Goal: Task Accomplishment & Management: Manage account settings

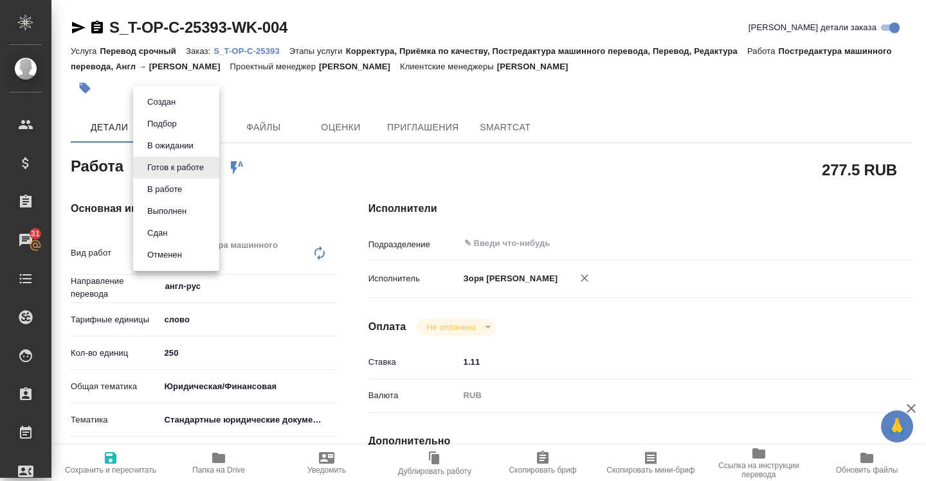
click at [197, 166] on body "🙏 .cls-1 fill:#fff; AWATERA [PERSON_NAME] Спецификации Заказы 31 Чаты Todo Прое…" at bounding box center [463, 240] width 926 height 481
click at [177, 193] on button "В работе" at bounding box center [164, 190] width 42 height 14
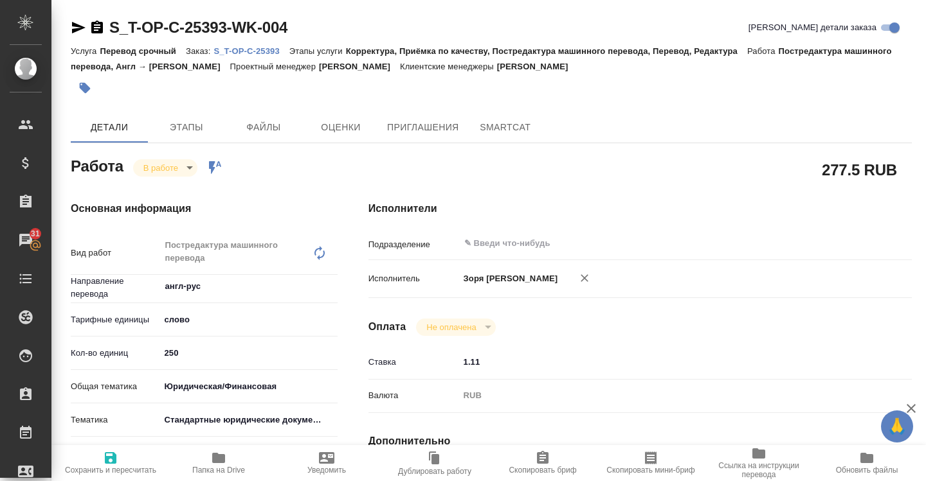
type textarea "x"
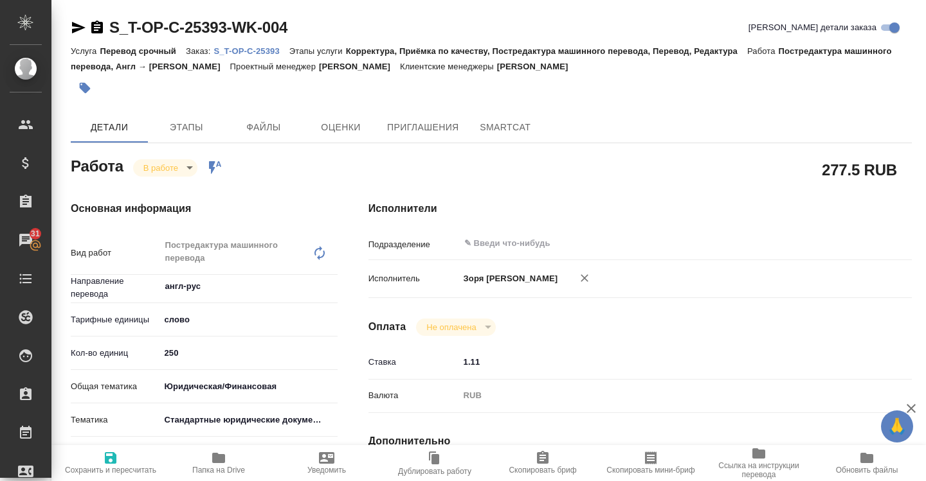
type textarea "x"
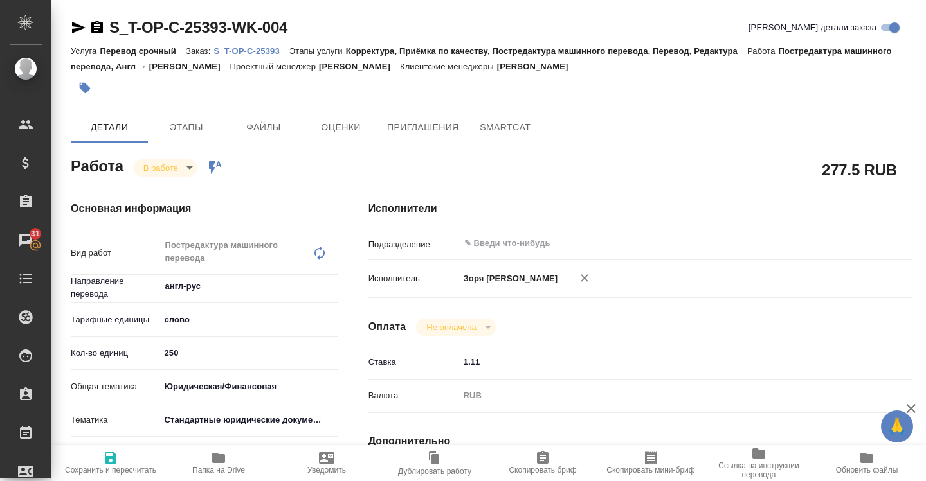
type textarea "x"
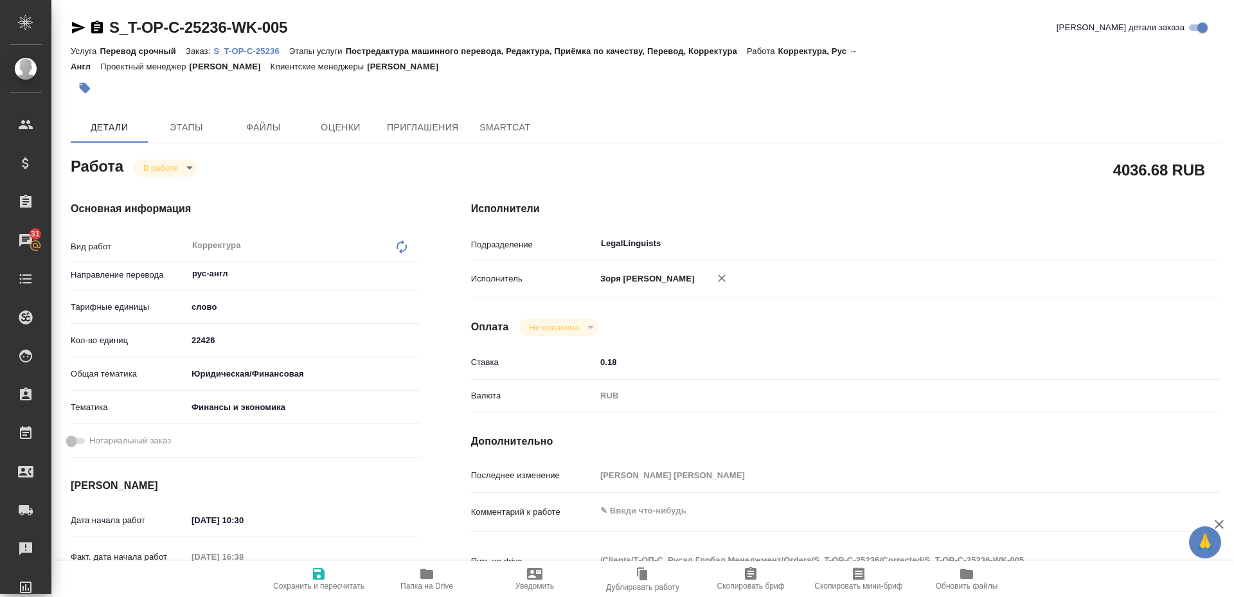
click at [163, 174] on body "🙏 .cls-1 fill:#fff; AWATERA Zoria Tatiana Клиенты Спецификации Заказы 31 Чаты T…" at bounding box center [617, 298] width 1234 height 597
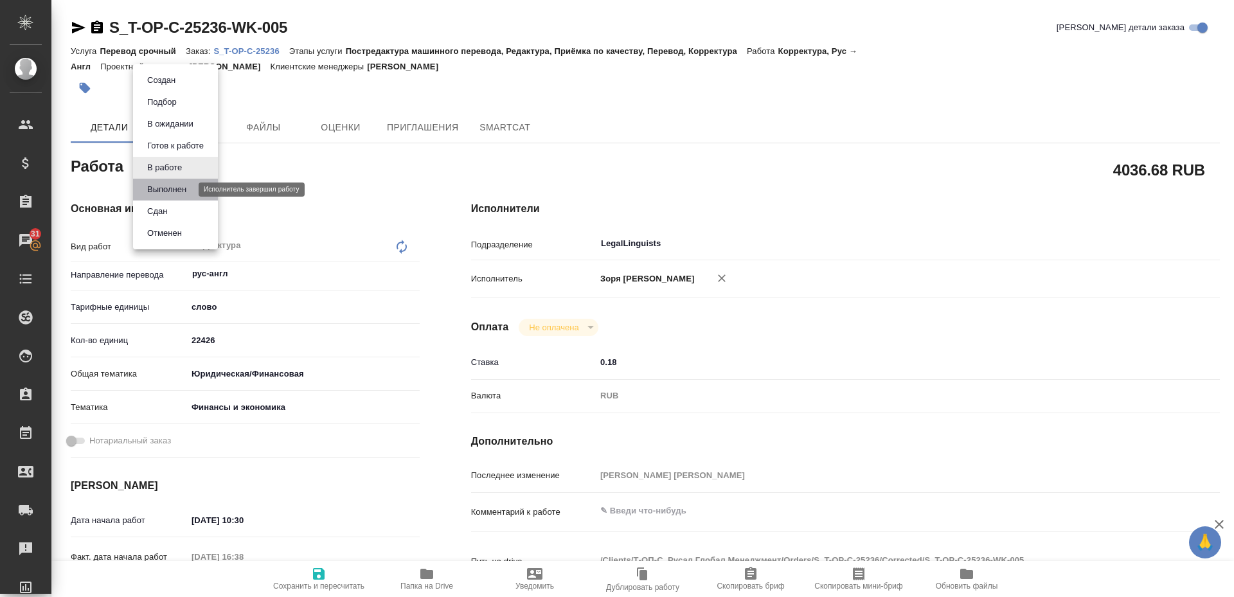
click at [157, 185] on button "Выполнен" at bounding box center [166, 190] width 47 height 14
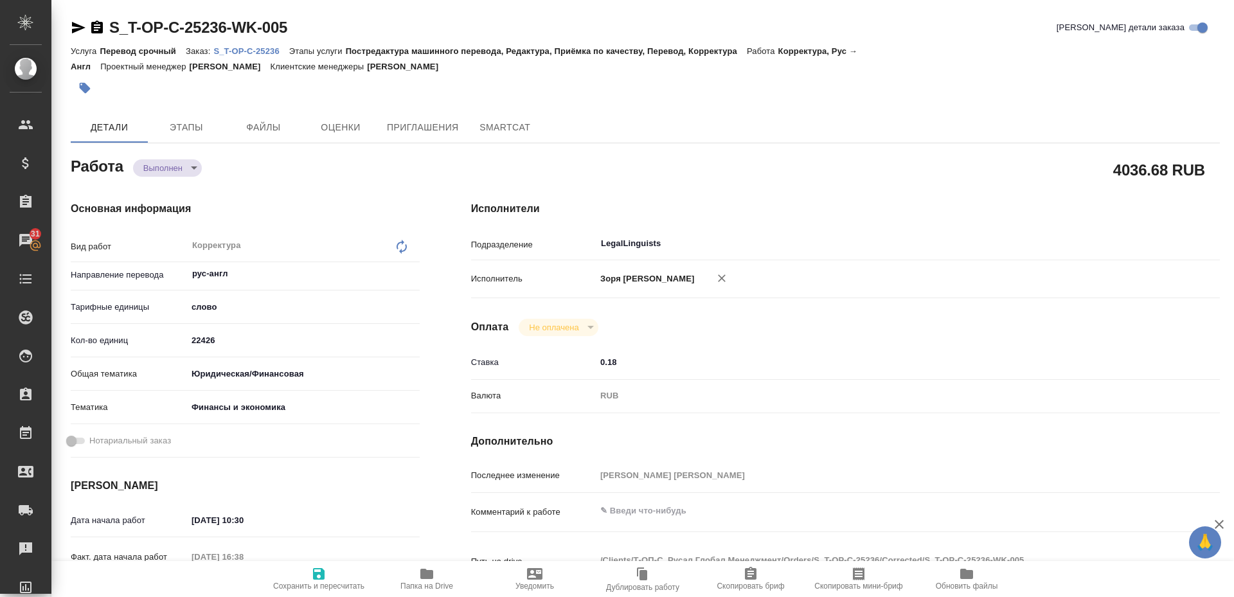
type textarea "x"
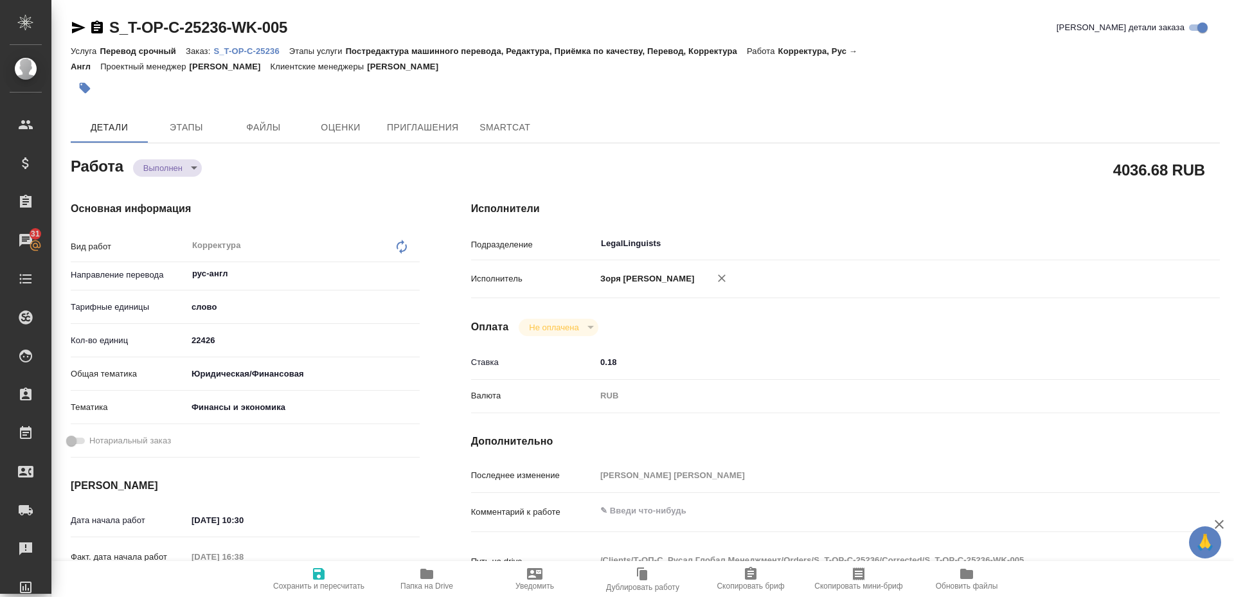
type textarea "x"
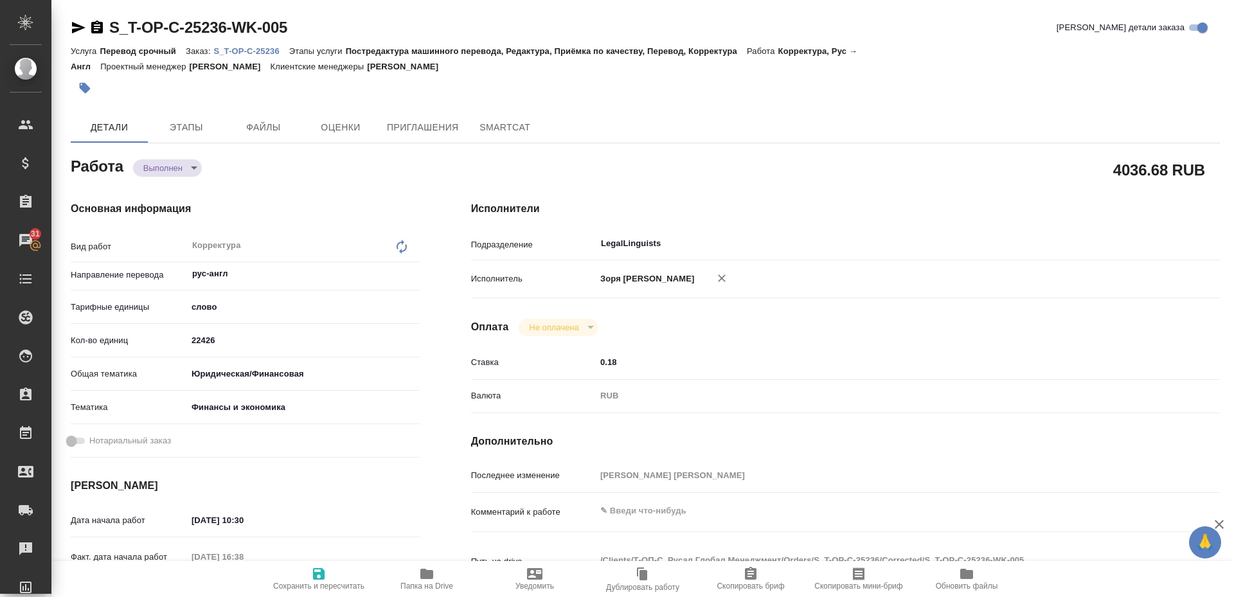
type textarea "x"
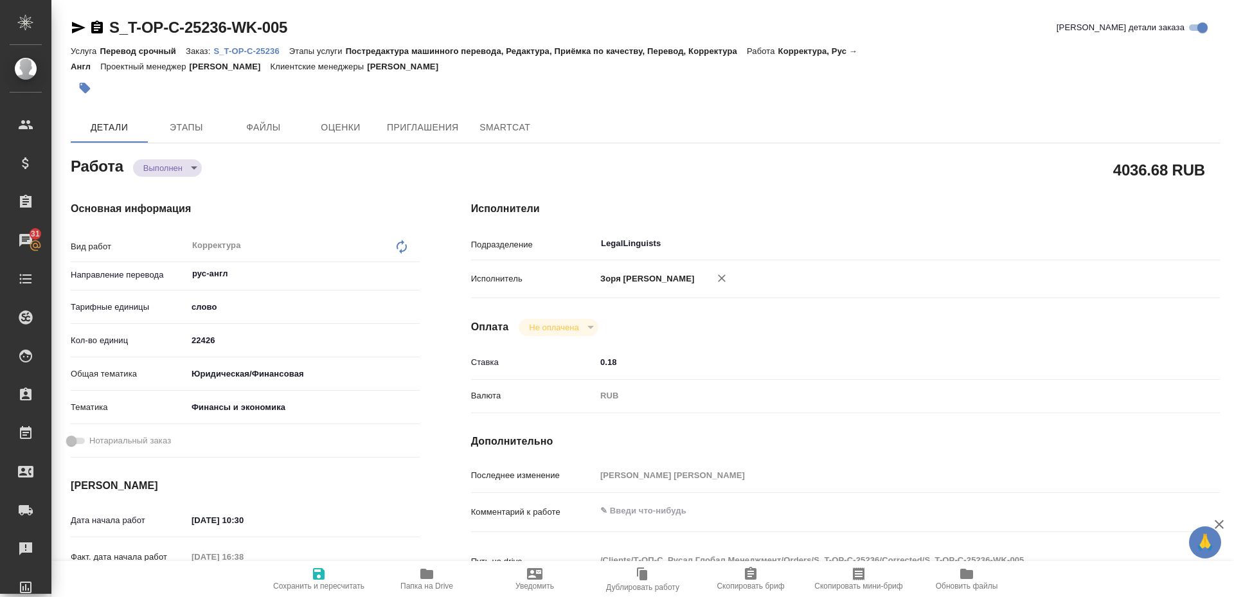
click at [402, 564] on button "Папка на Drive" at bounding box center [427, 579] width 108 height 36
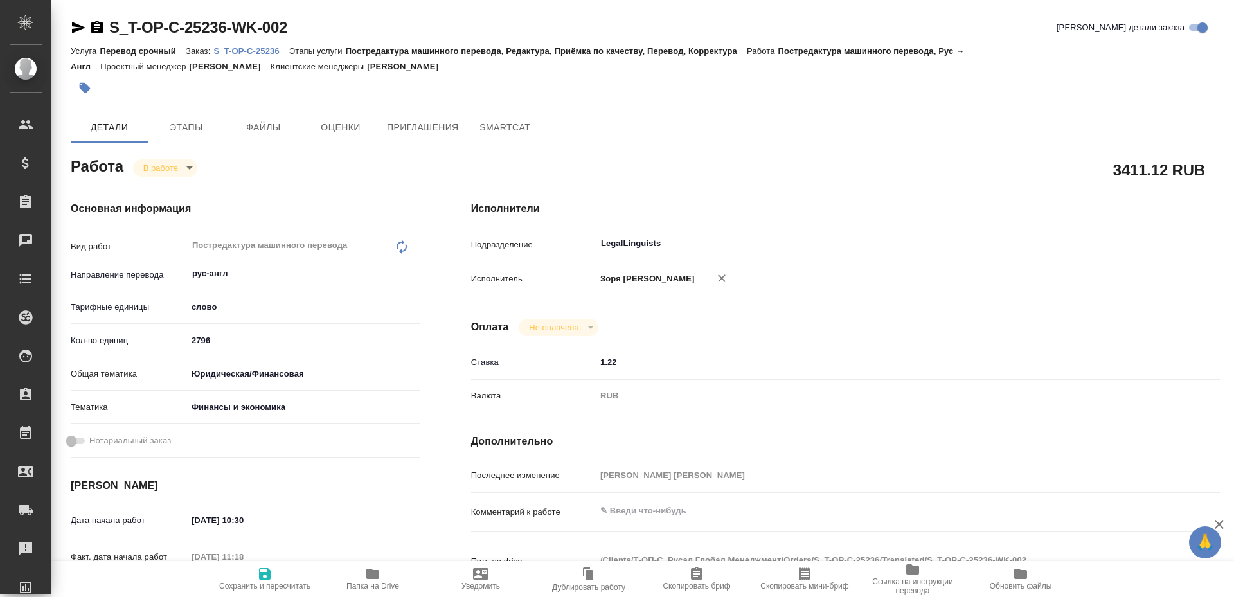
type textarea "x"
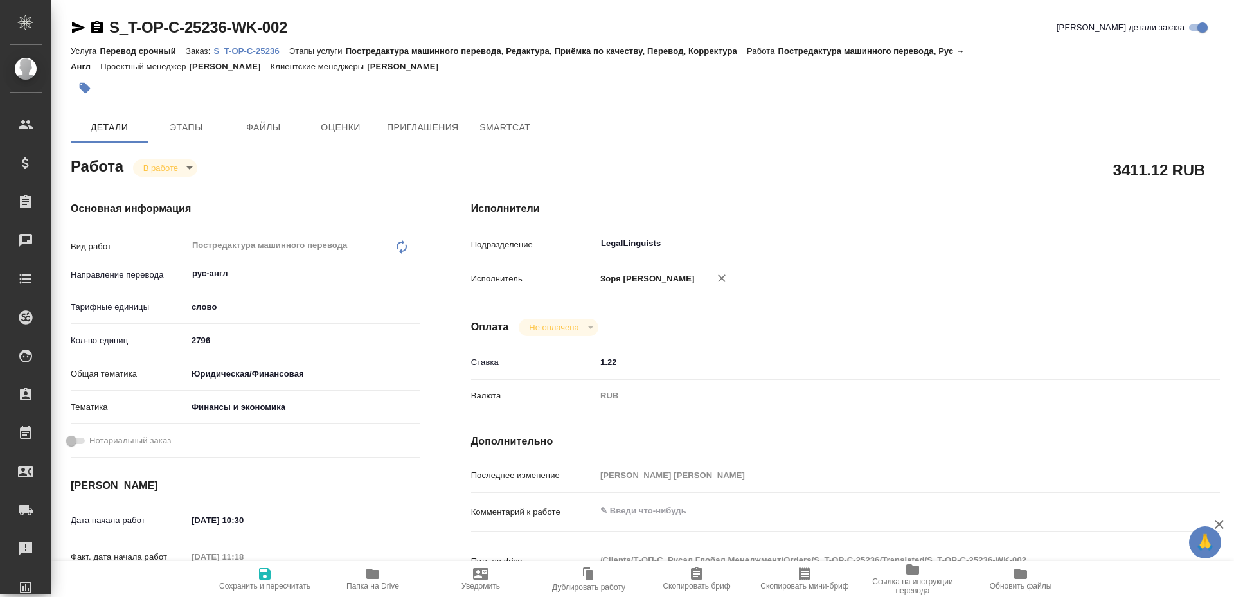
scroll to position [499, 0]
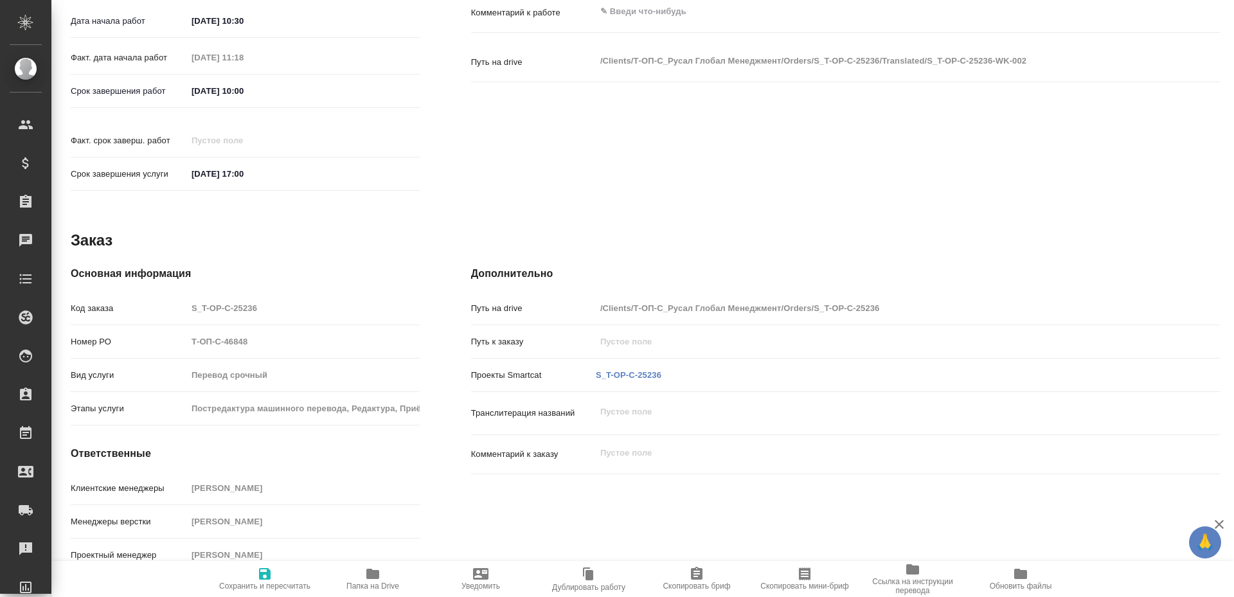
type textarea "x"
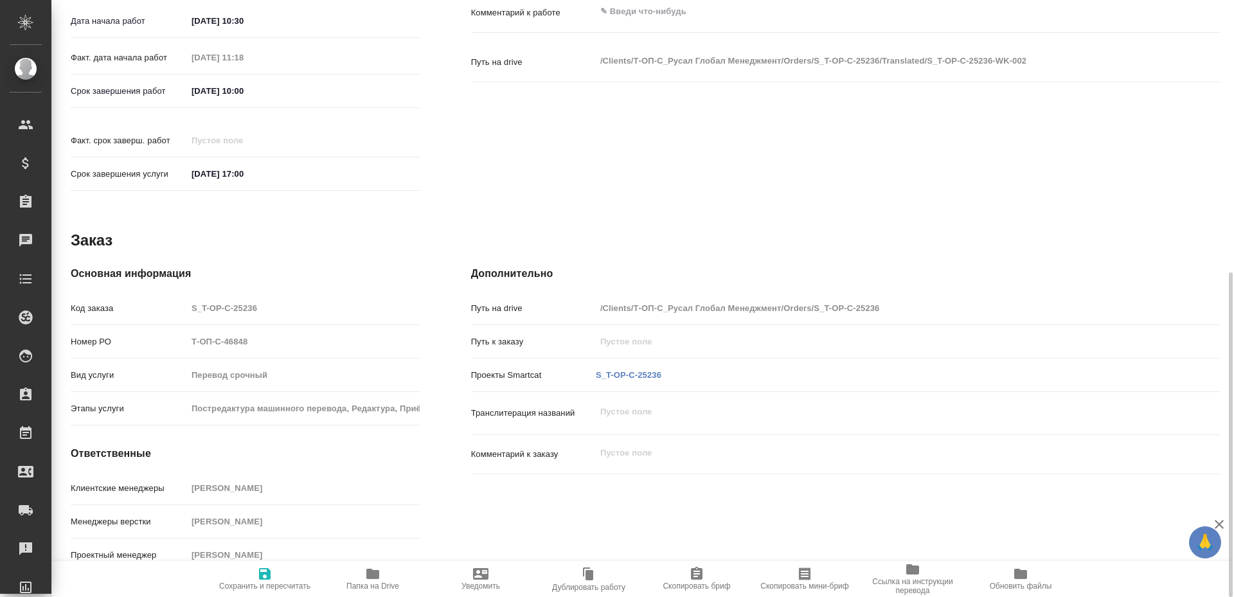
click at [615, 369] on p "S_T-OP-C-25236" at bounding box center [629, 375] width 66 height 13
type textarea "x"
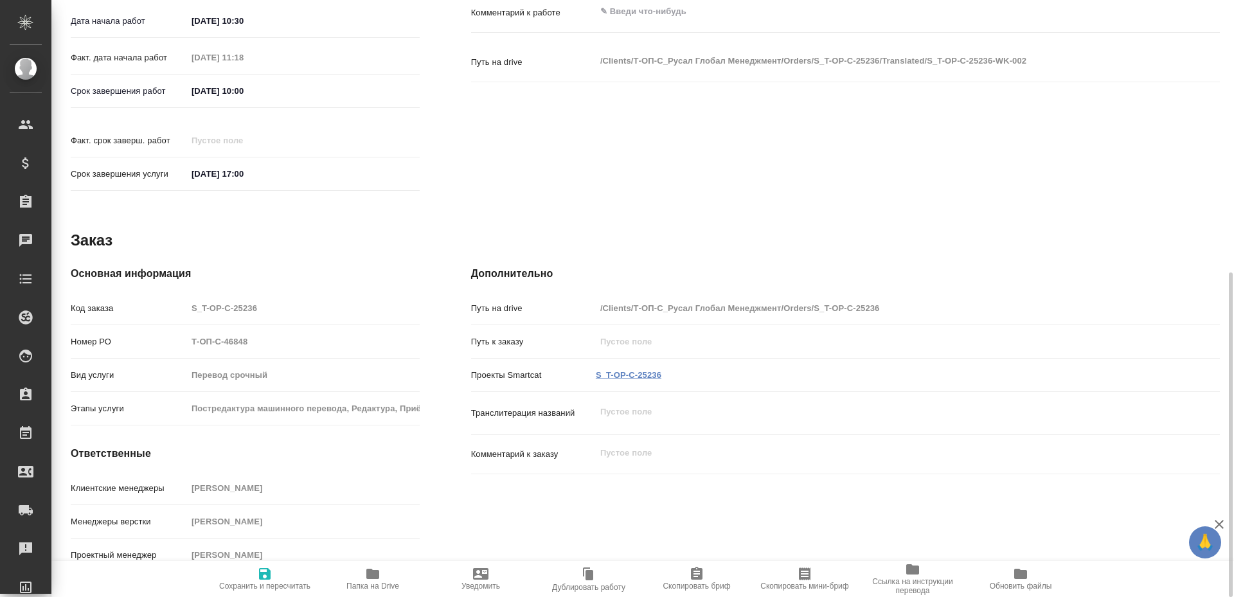
type textarea "x"
click at [615, 370] on link "S_T-OP-C-25236" at bounding box center [629, 375] width 66 height 10
type textarea "x"
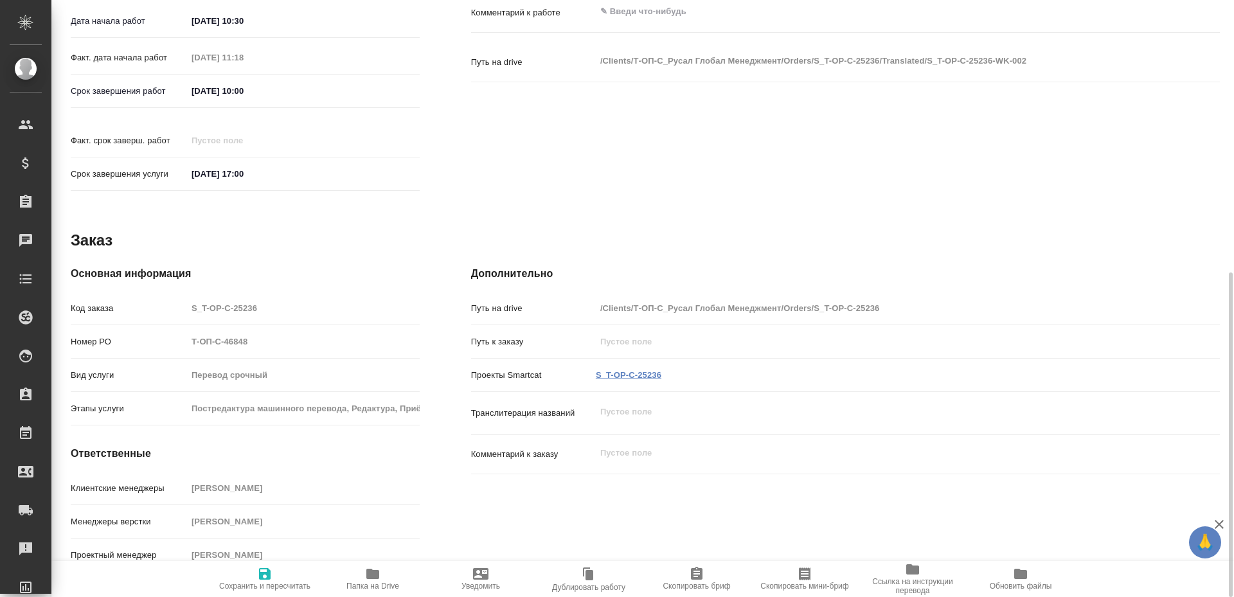
type textarea "x"
click at [264, 573] on icon "button" at bounding box center [265, 574] width 12 height 12
type textarea "x"
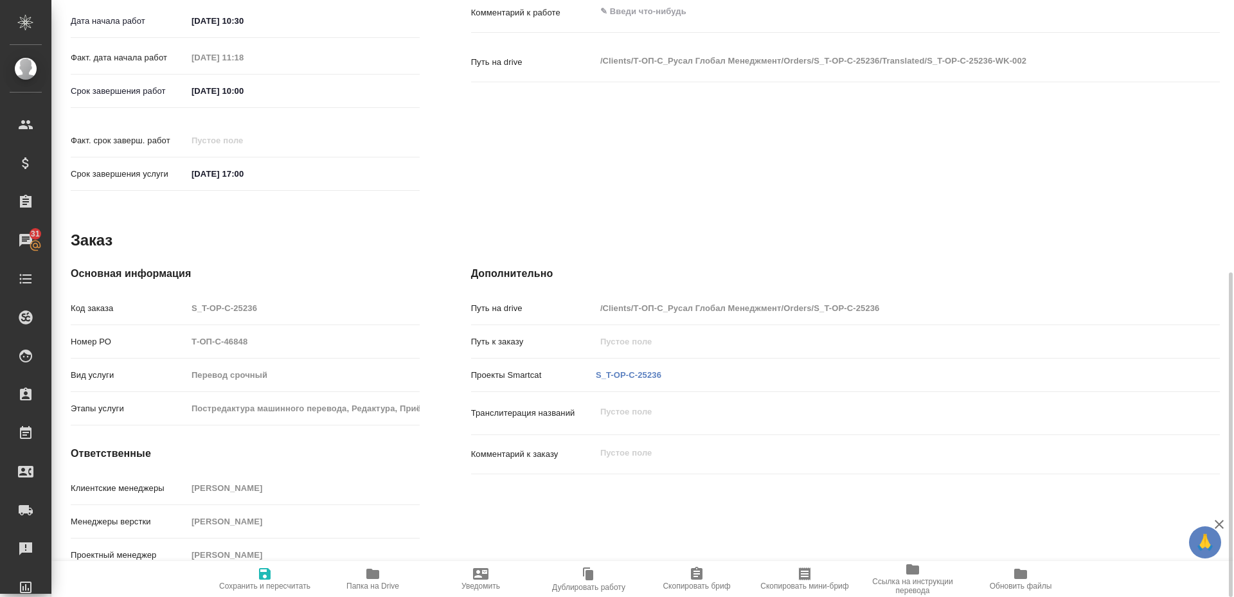
type textarea "x"
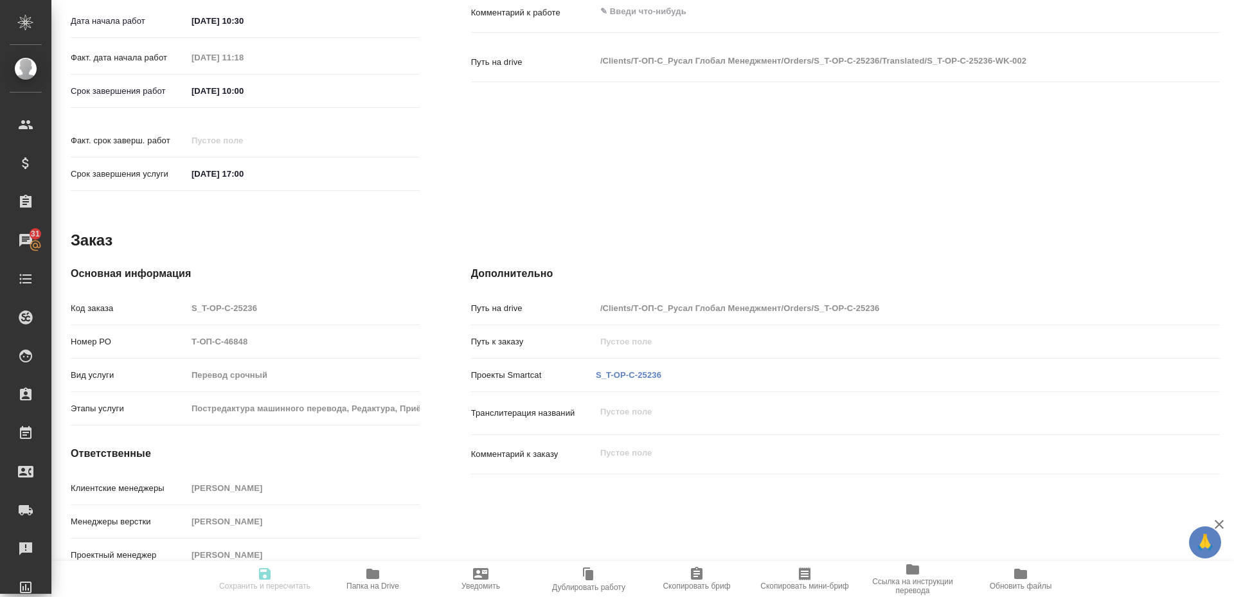
type textarea "x"
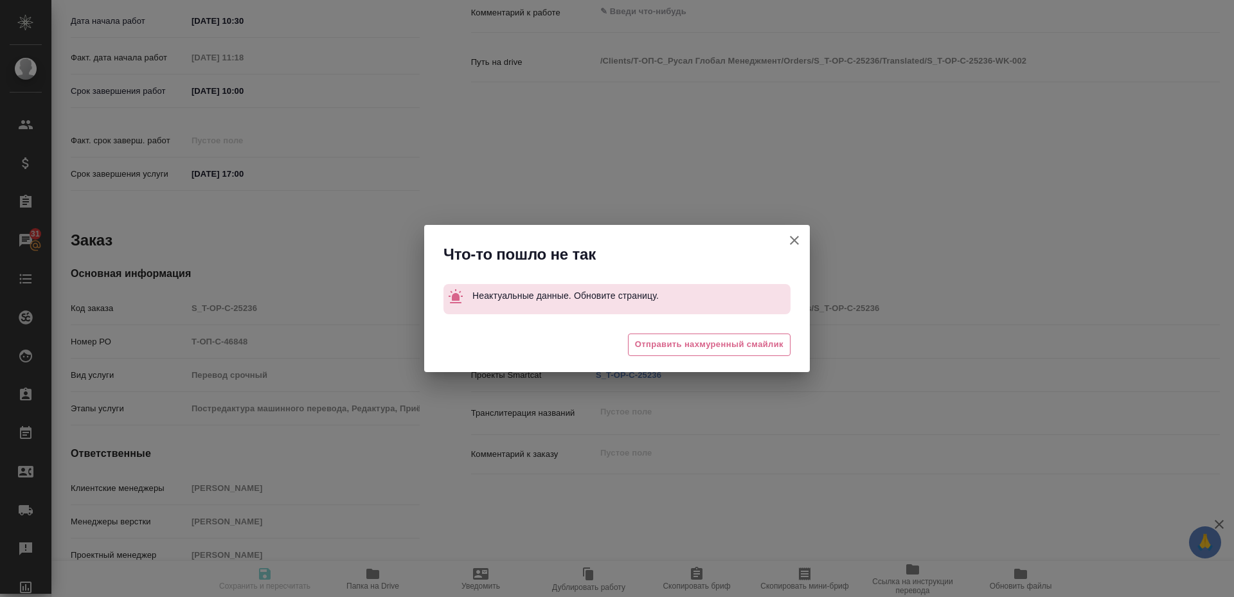
type textarea "x"
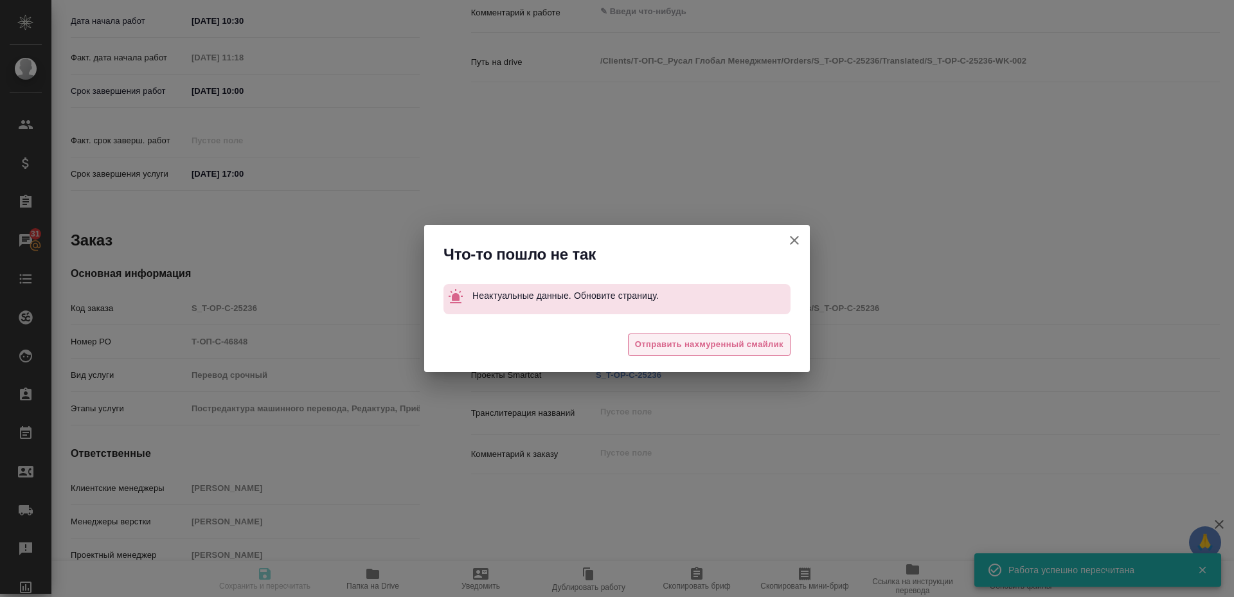
type input "inProgress"
type textarea "Постредактура машинного перевода"
type textarea "x"
type input "рус-англ"
type input "5a8b1489cc6b4906c91bfd90"
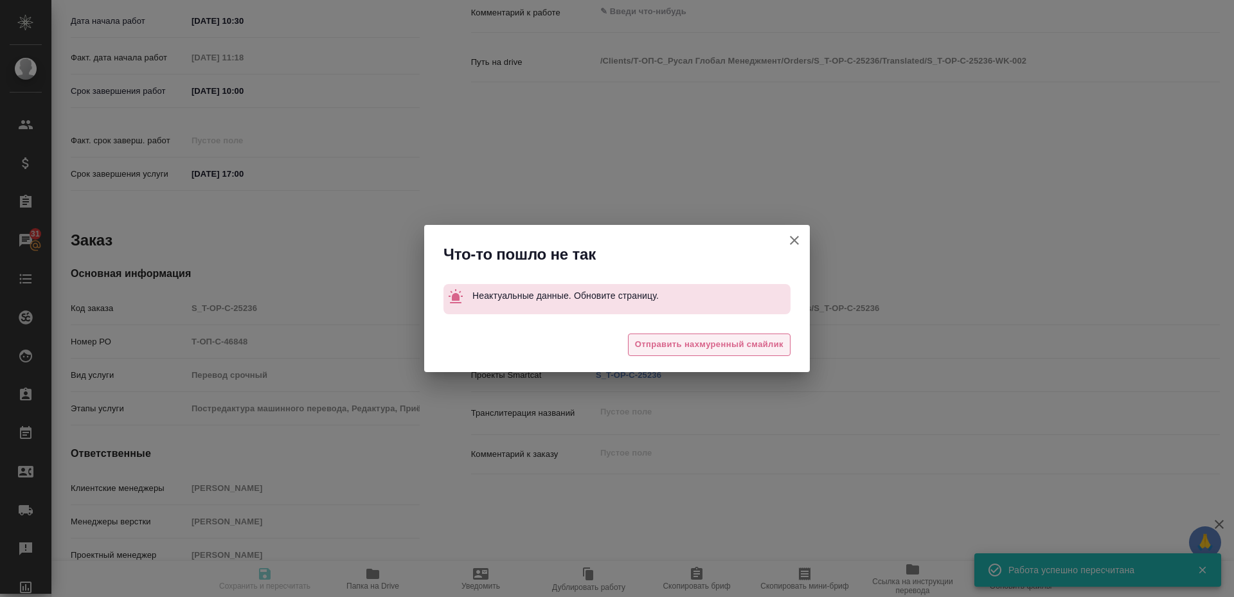
type input "3472.39"
type input "yr-fn"
type input "5a8b8b956a9677013d343d3b"
type input "30.09.2025 10:30"
type input "30.09.2025 11:18"
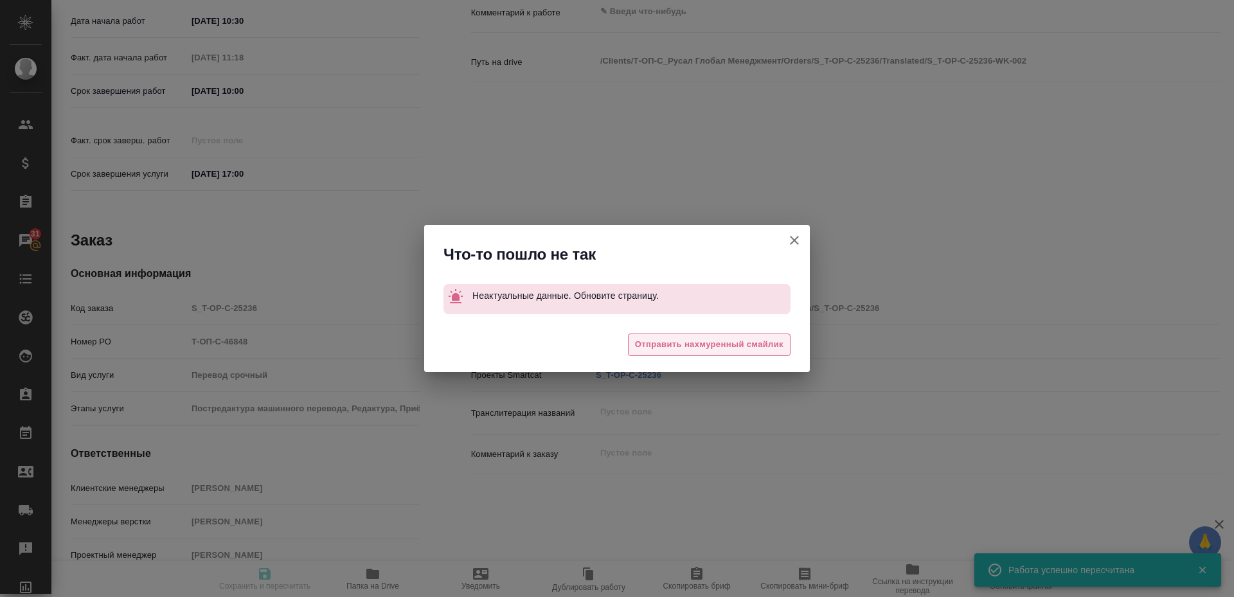
type input "09.10.2025 10:00"
type input "10.10.2025 17:00"
type input "LegalLinguists"
type input "notPayed"
type input "1.22"
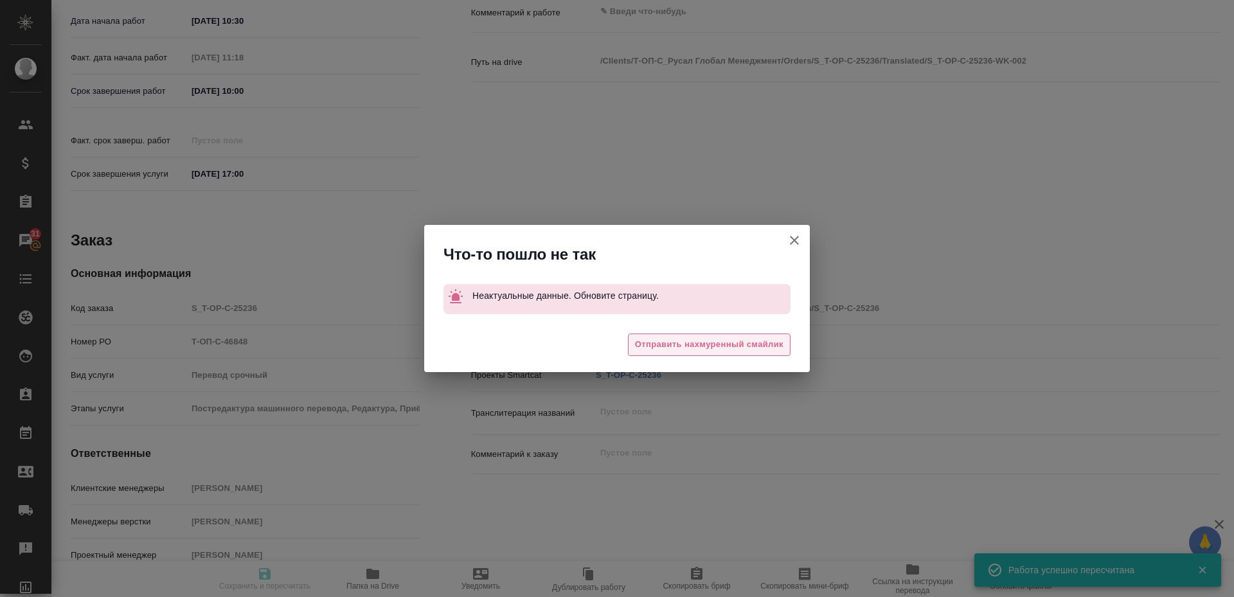
type input "RUB"
type input "[PERSON_NAME] [PERSON_NAME]"
type textarea "x"
type textarea "/Clients/Т-ОП-С_Русал Глобал Менеджмент/Orders/S_T-OP-C-25236/Translated/S_T-OP…"
type textarea "x"
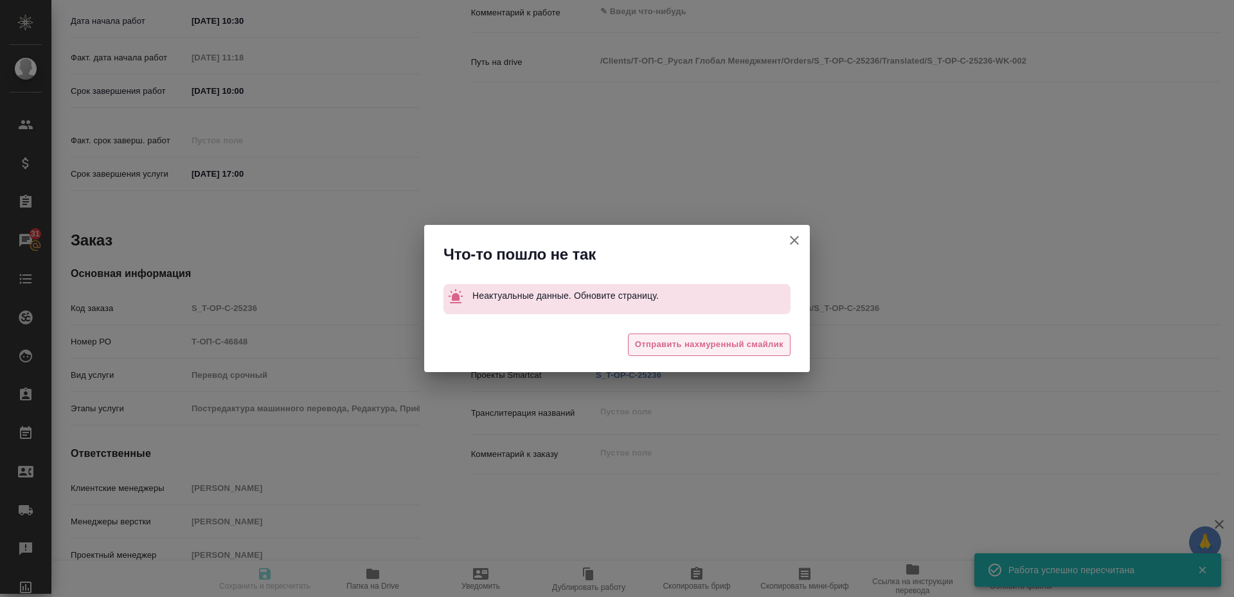
type input "S_T-OP-C-25236"
type input "Т-ОП-С-46848"
type input "Перевод срочный"
type input "Постредактура машинного перевода, Редактура, Приёмка по качеству, Перевод, Корр…"
type input "Меньшикова Александра"
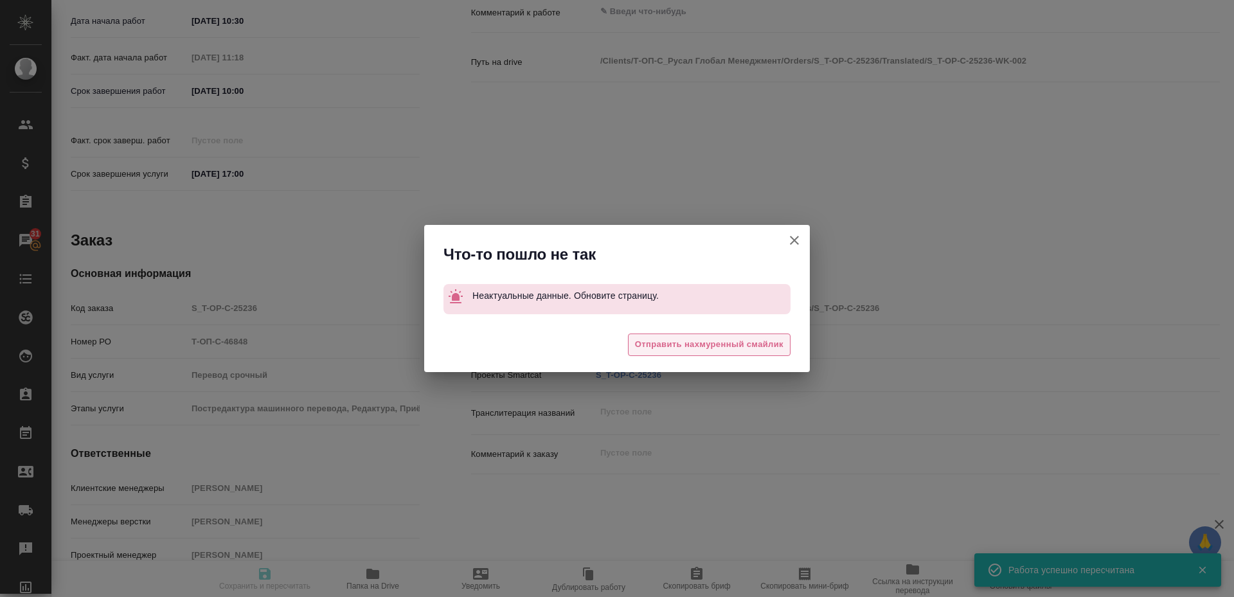
type input "Оксютович Ирина"
type input "/Clients/Т-ОП-С_Русал Глобал Менеджмент/Orders/S_T-OP-C-25236"
type textarea "x"
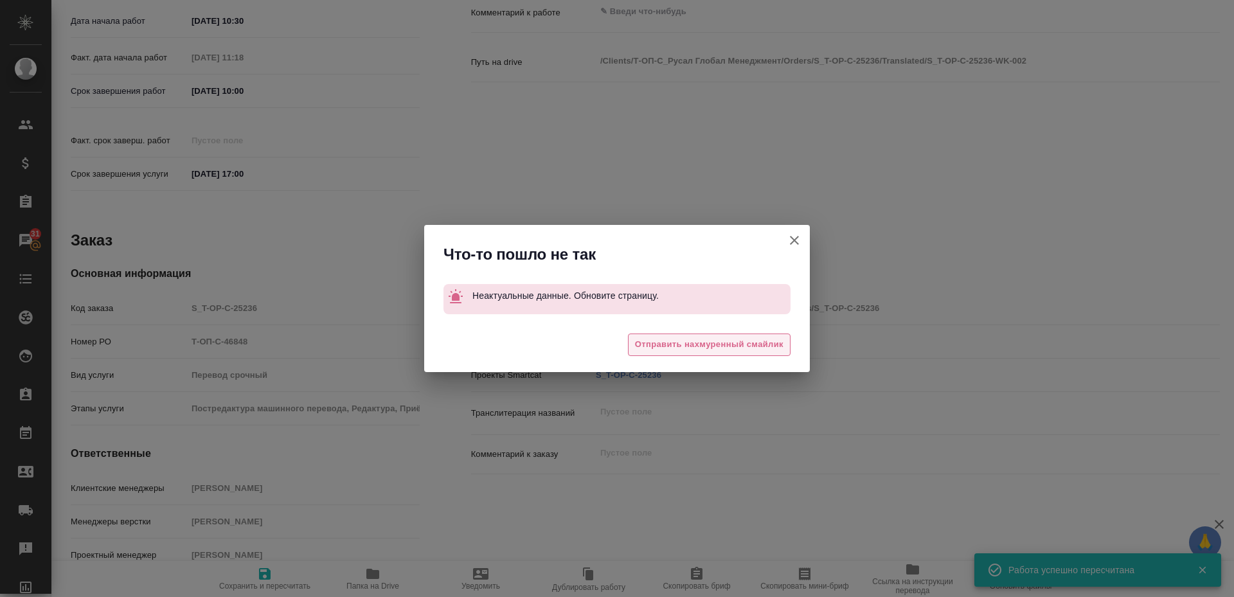
type textarea "x"
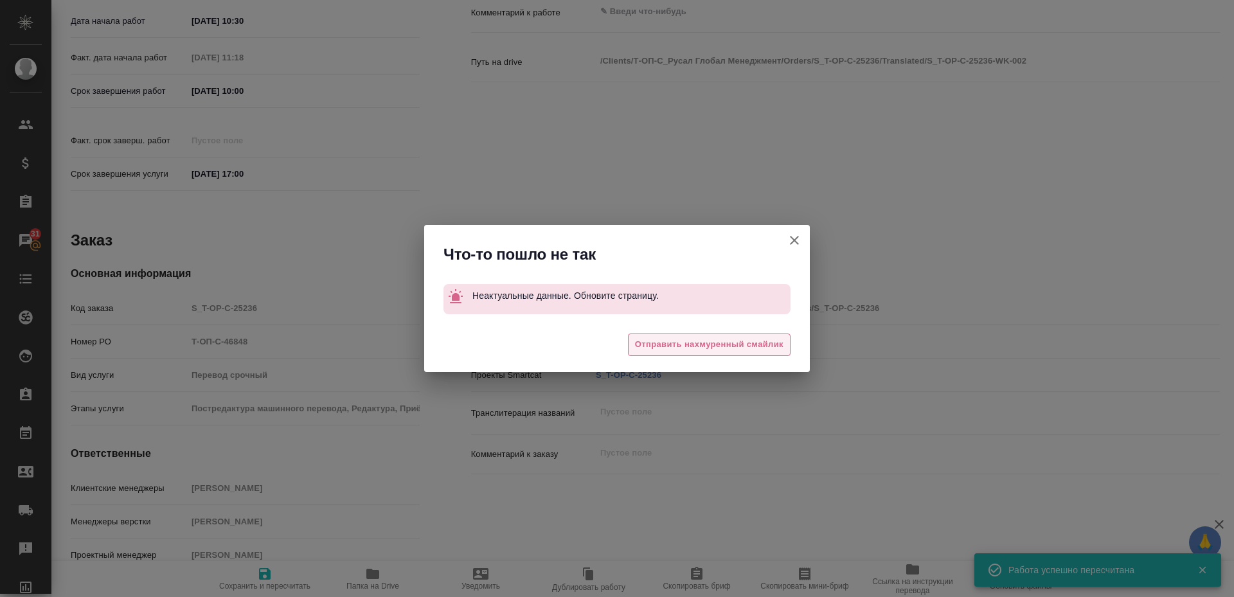
type textarea "x"
click at [654, 346] on span "Отправить нахмуренный смайлик" at bounding box center [709, 344] width 148 height 15
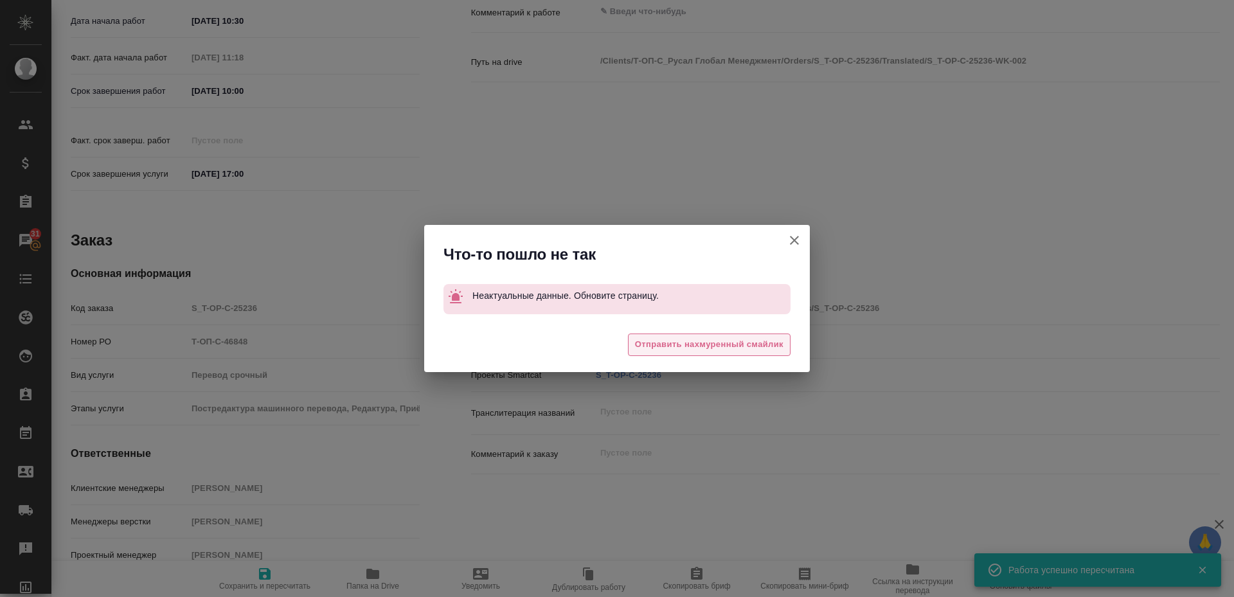
type textarea "x"
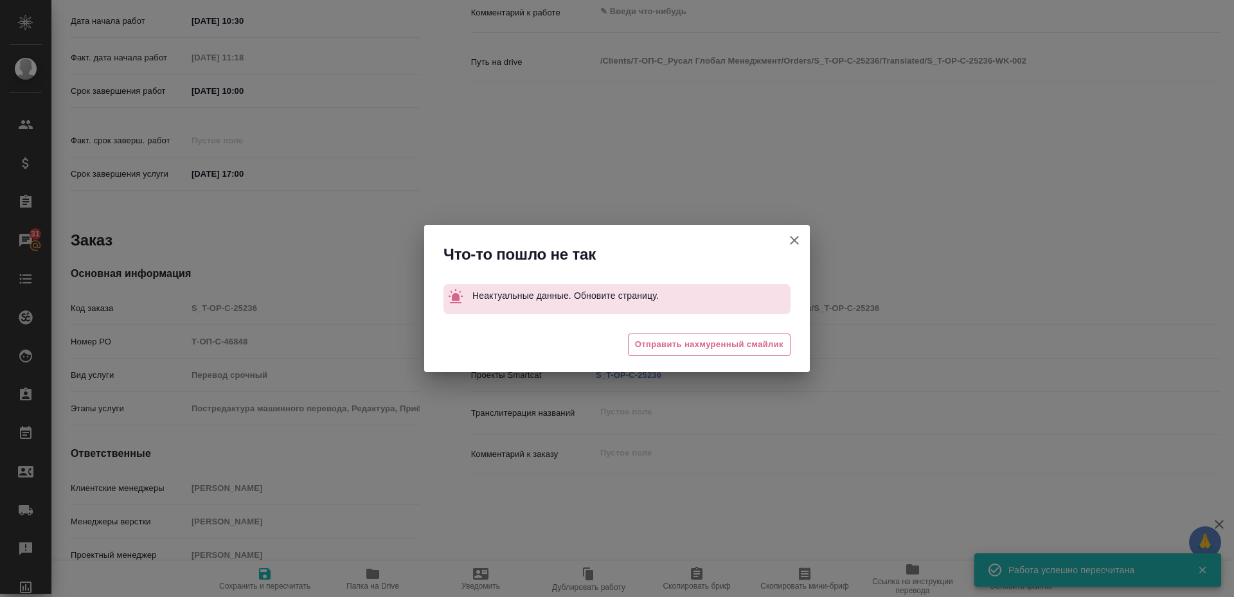
type textarea "x"
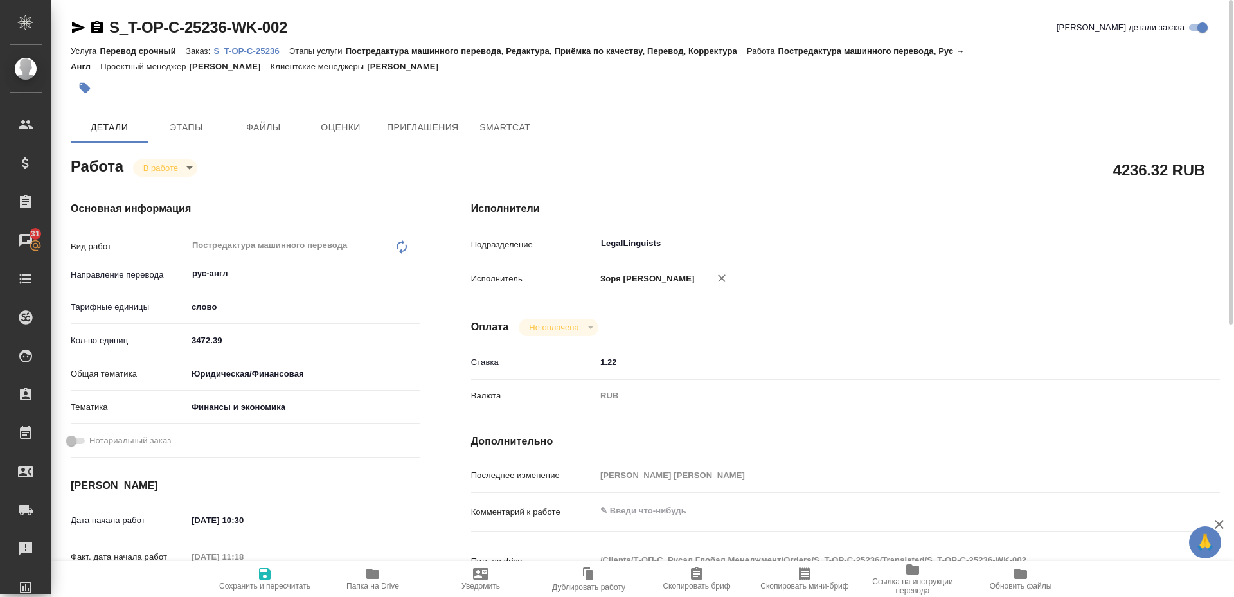
scroll to position [278, 0]
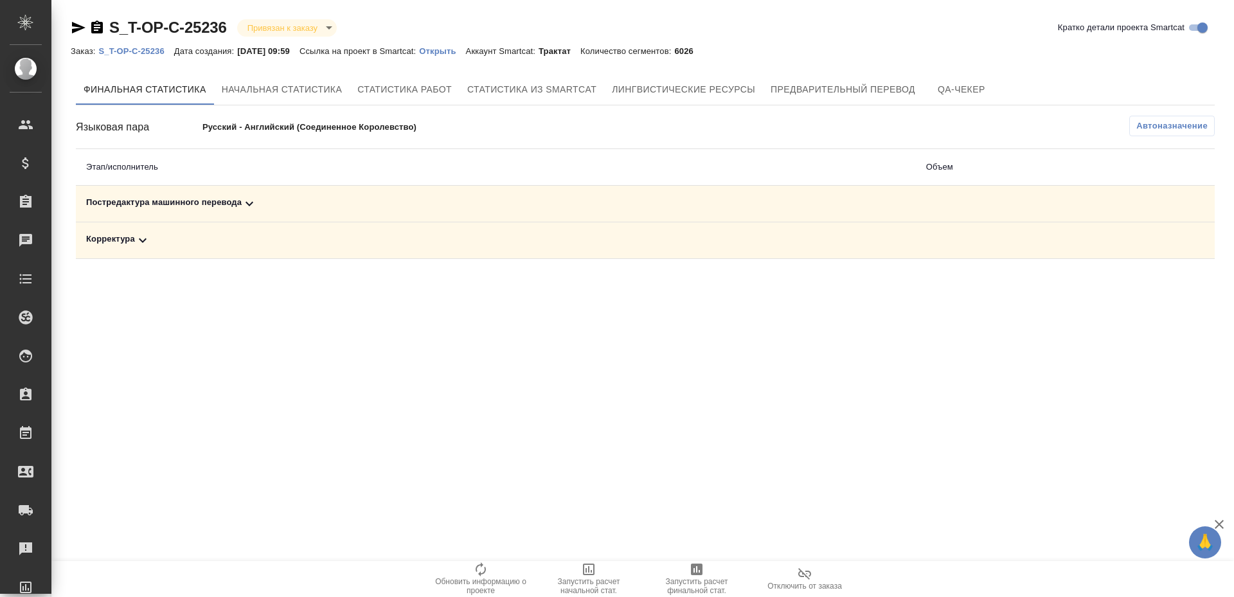
click at [711, 570] on span "Запустить расчет финальной стат." at bounding box center [697, 578] width 93 height 33
click at [202, 213] on td "Постредактура машинного перевода" at bounding box center [496, 204] width 840 height 37
click at [201, 198] on div "Постредактура машинного перевода" at bounding box center [496, 203] width 820 height 15
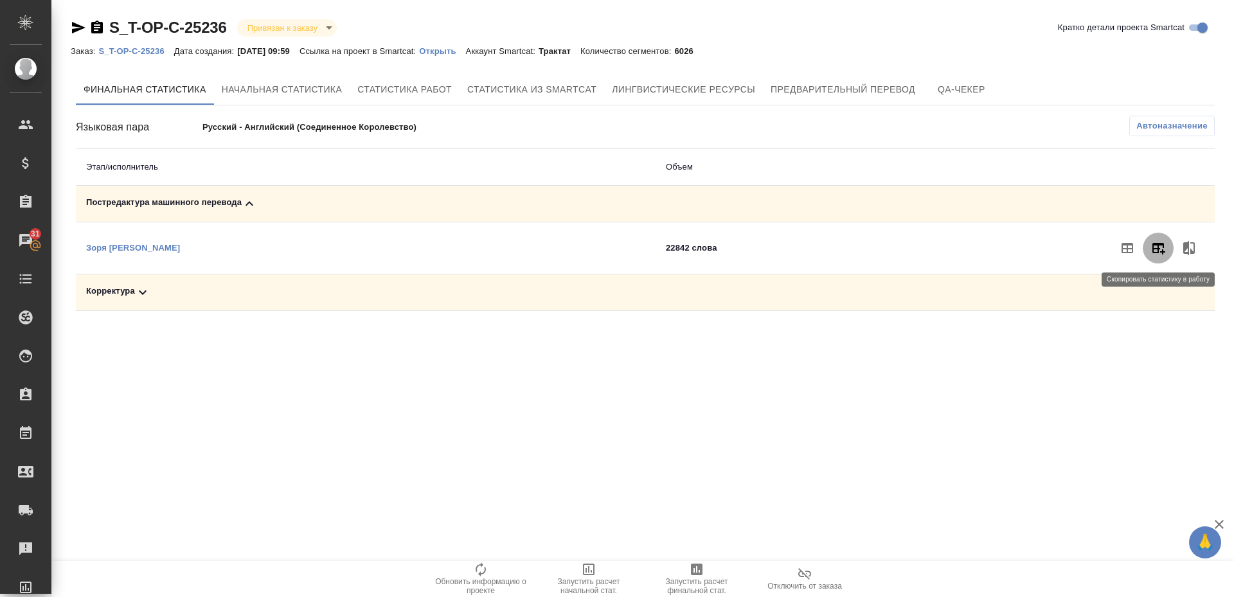
click at [1158, 242] on icon "button" at bounding box center [1158, 247] width 15 height 15
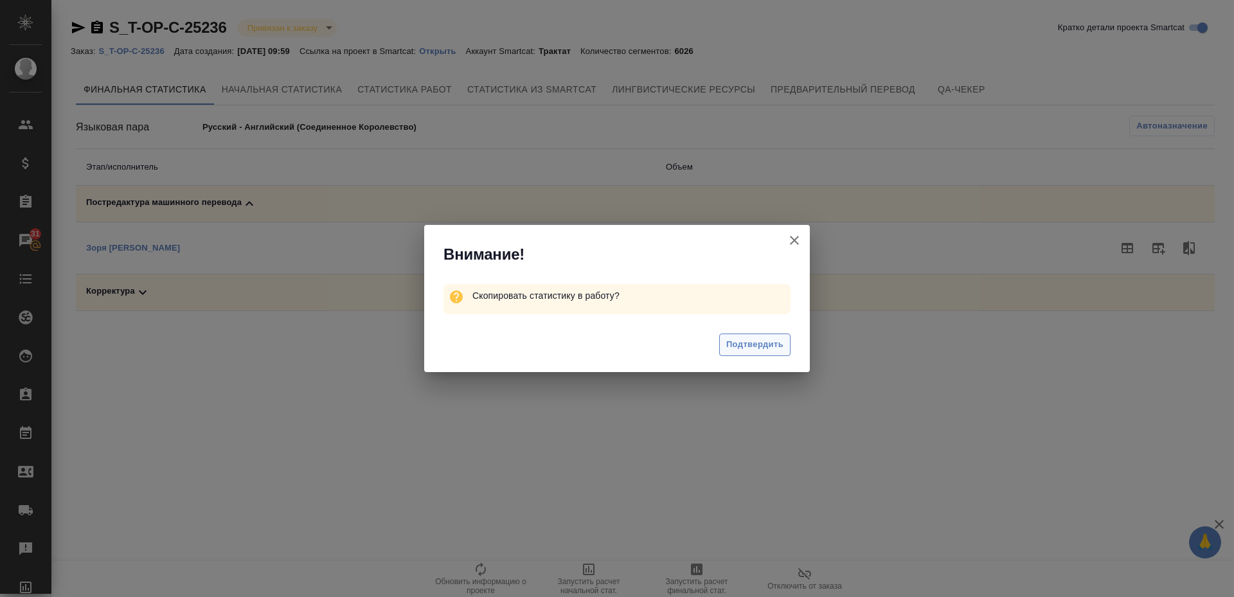
click at [744, 343] on span "Подтвердить" at bounding box center [754, 344] width 57 height 15
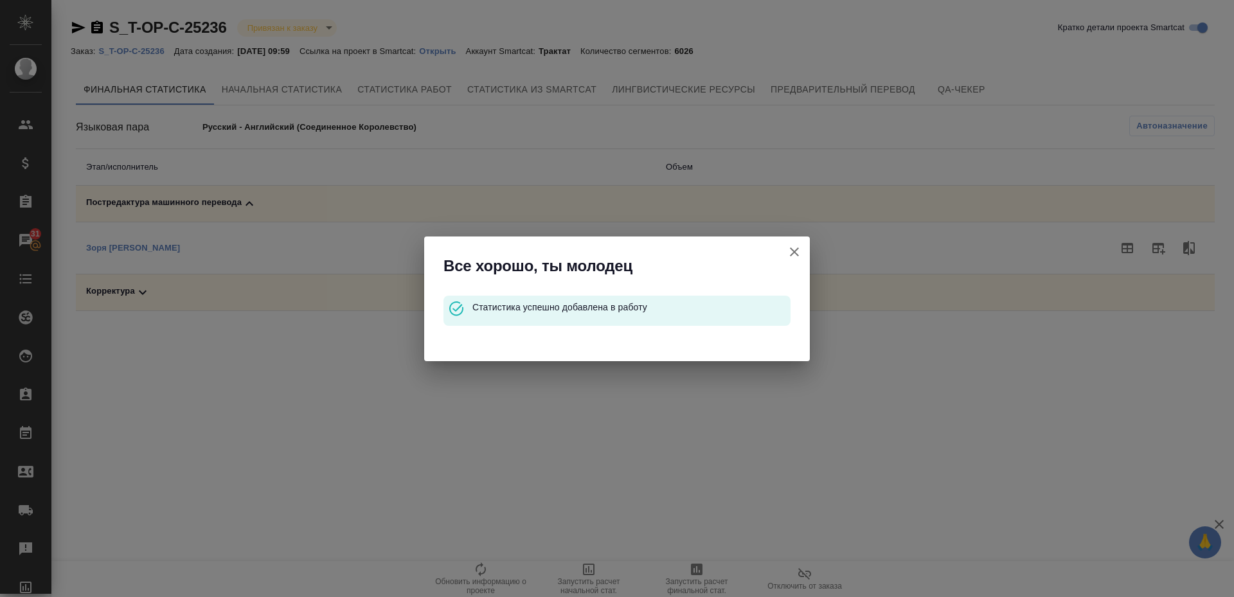
click at [801, 250] on icon "button" at bounding box center [794, 251] width 15 height 15
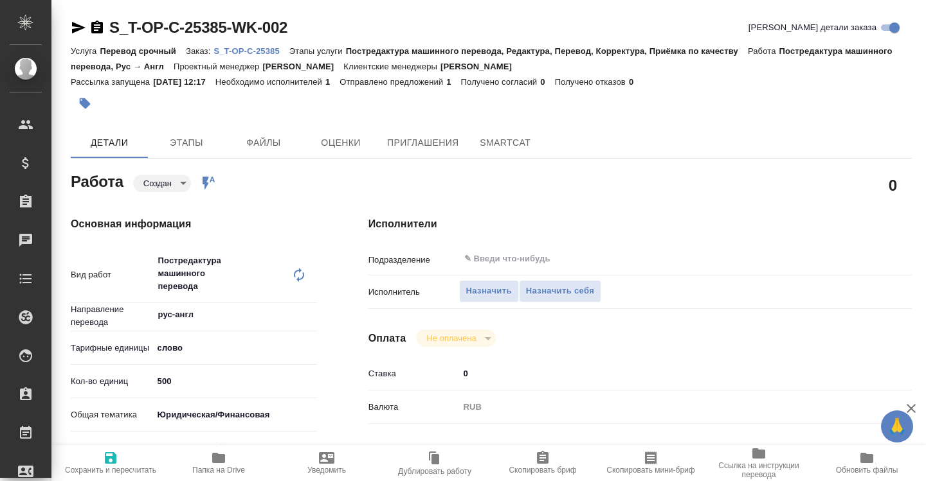
type textarea "x"
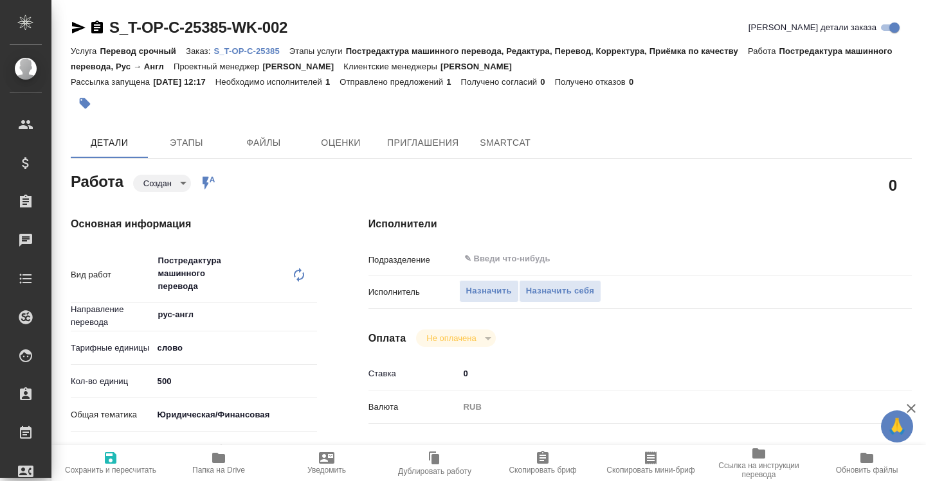
type textarea "x"
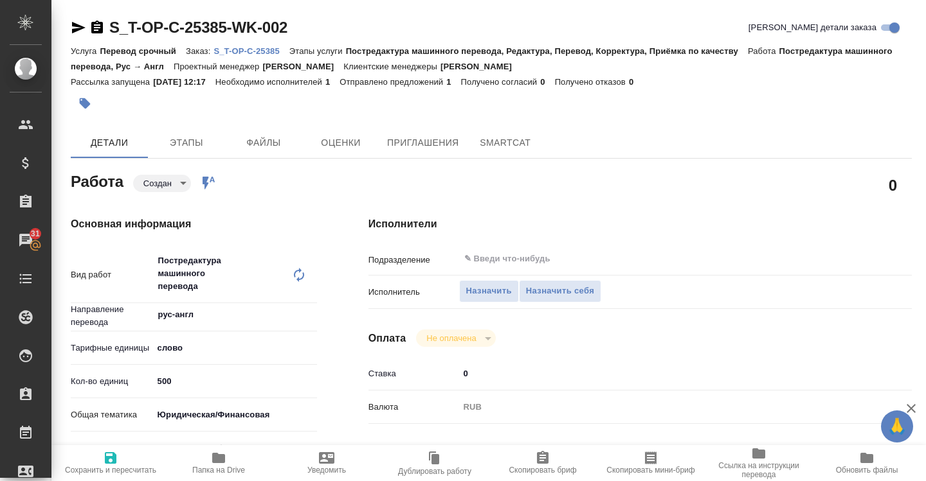
type textarea "x"
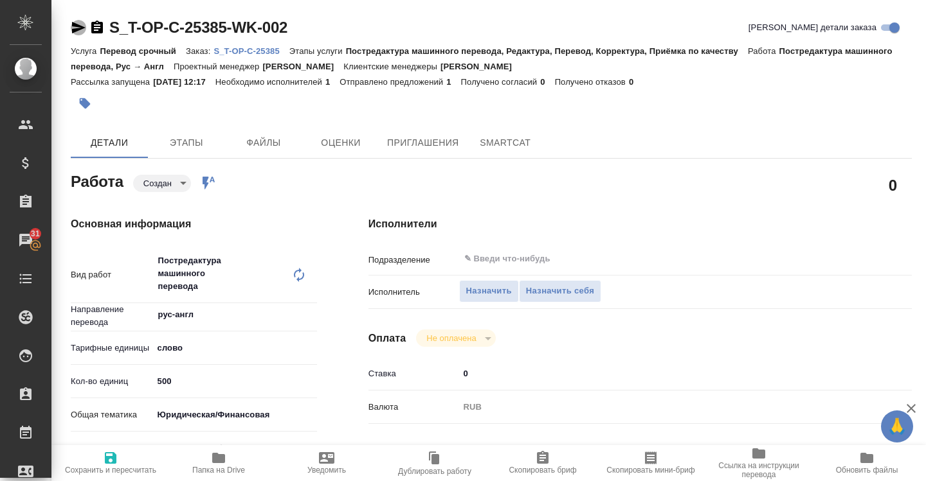
click at [74, 30] on icon "button" at bounding box center [78, 28] width 13 height 12
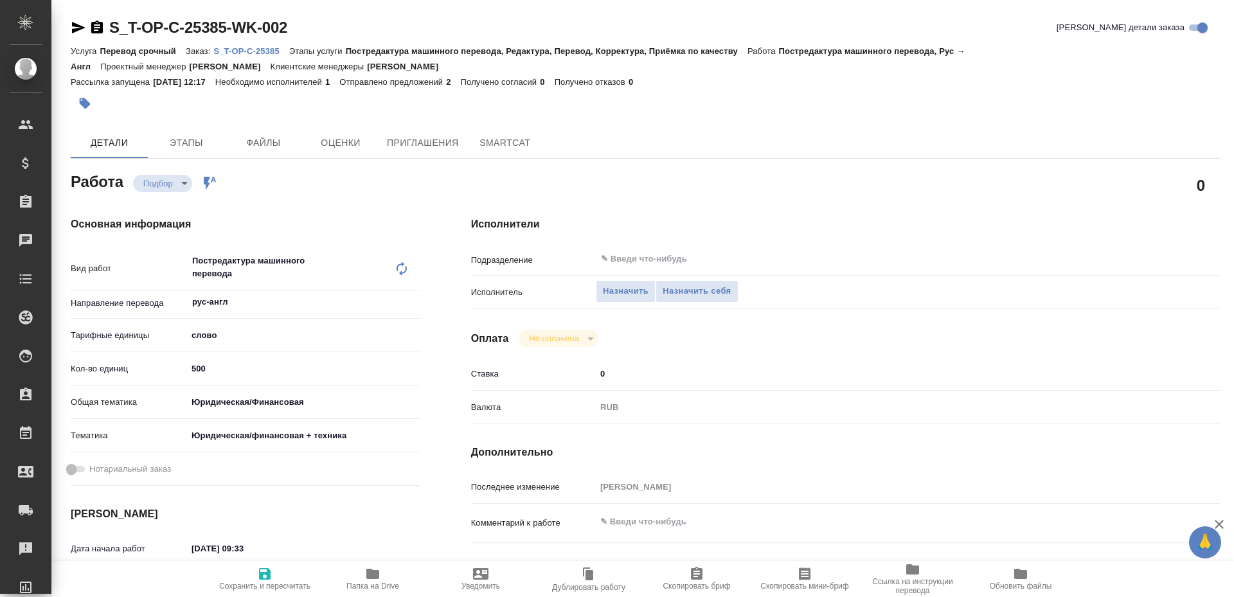
type textarea "x"
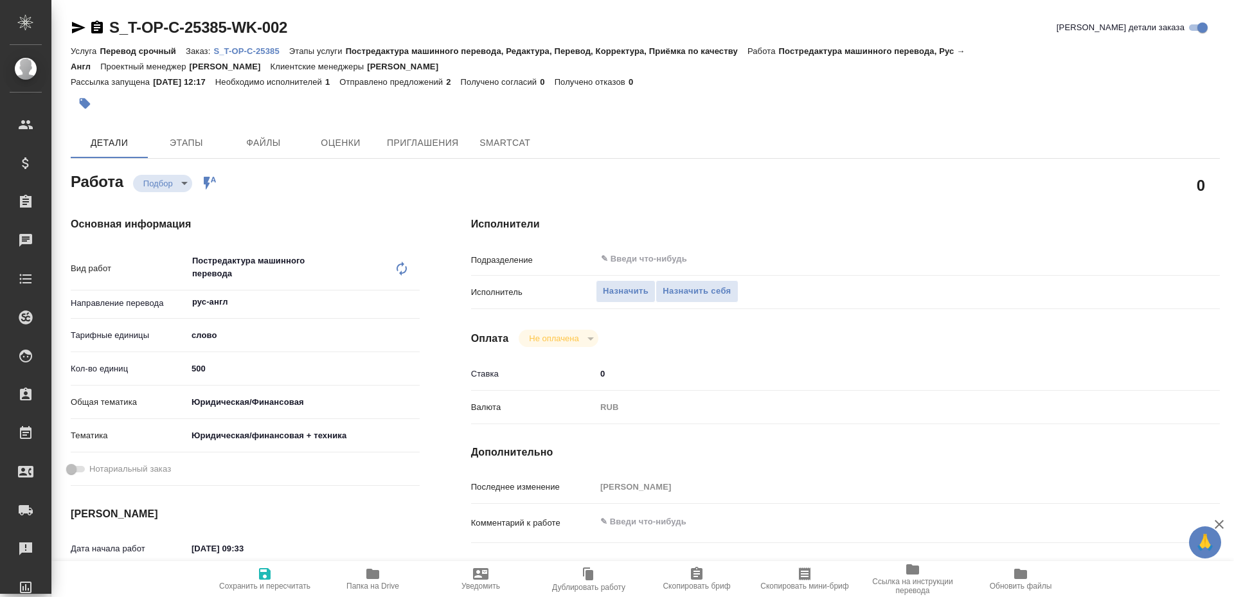
type textarea "x"
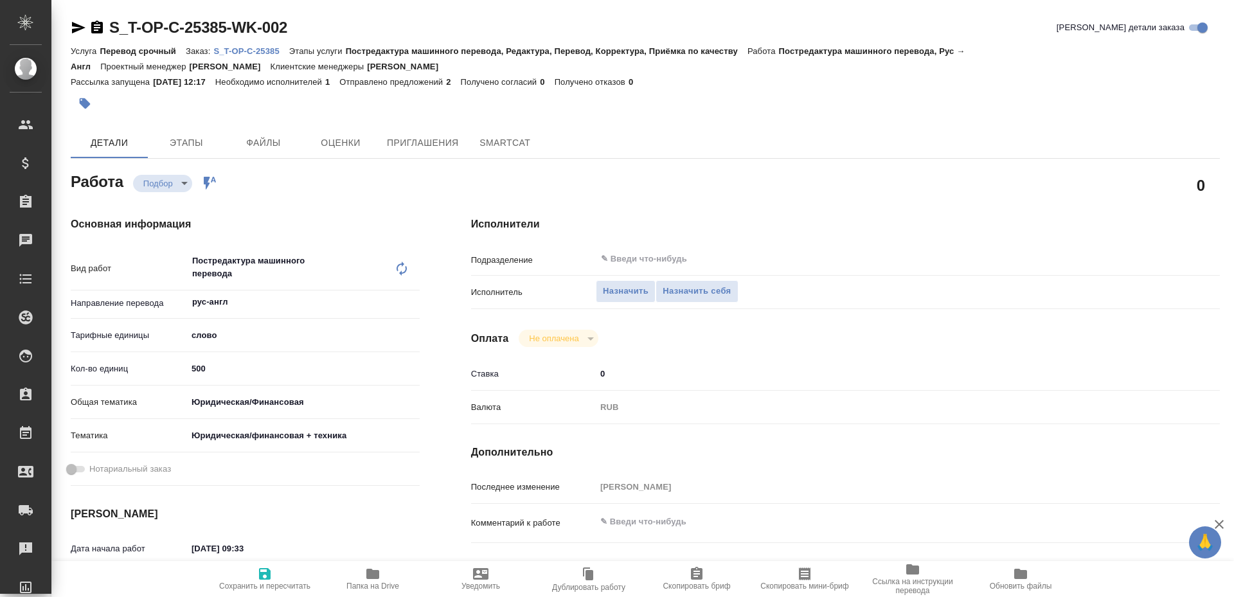
type textarea "x"
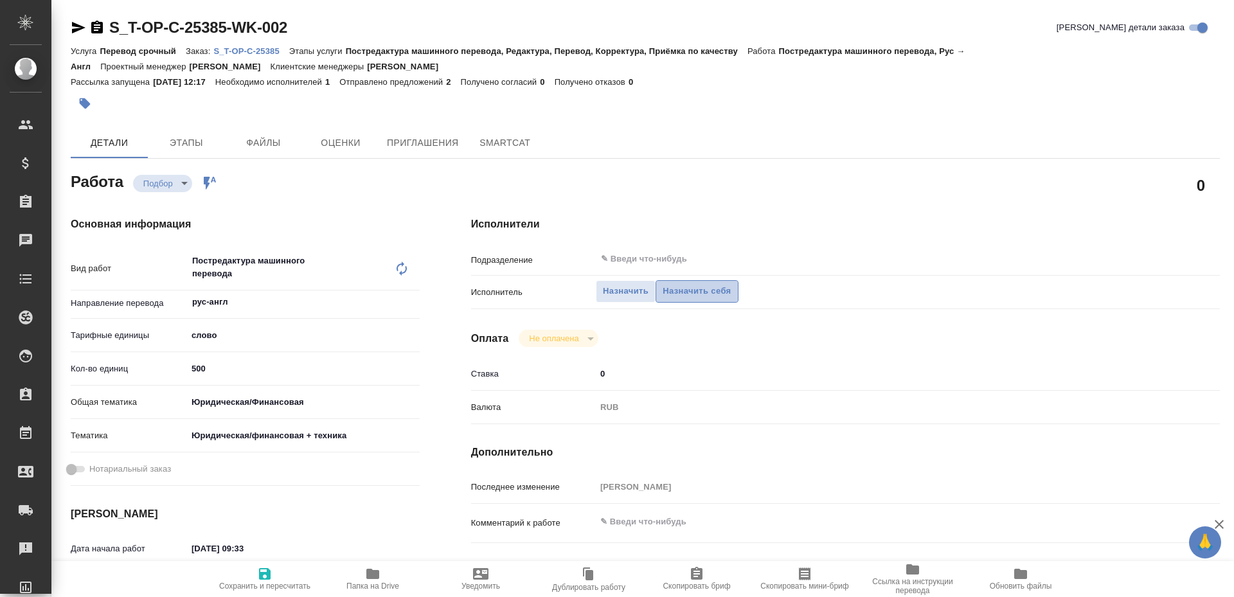
click at [724, 292] on span "Назначить себя" at bounding box center [697, 291] width 68 height 15
type textarea "x"
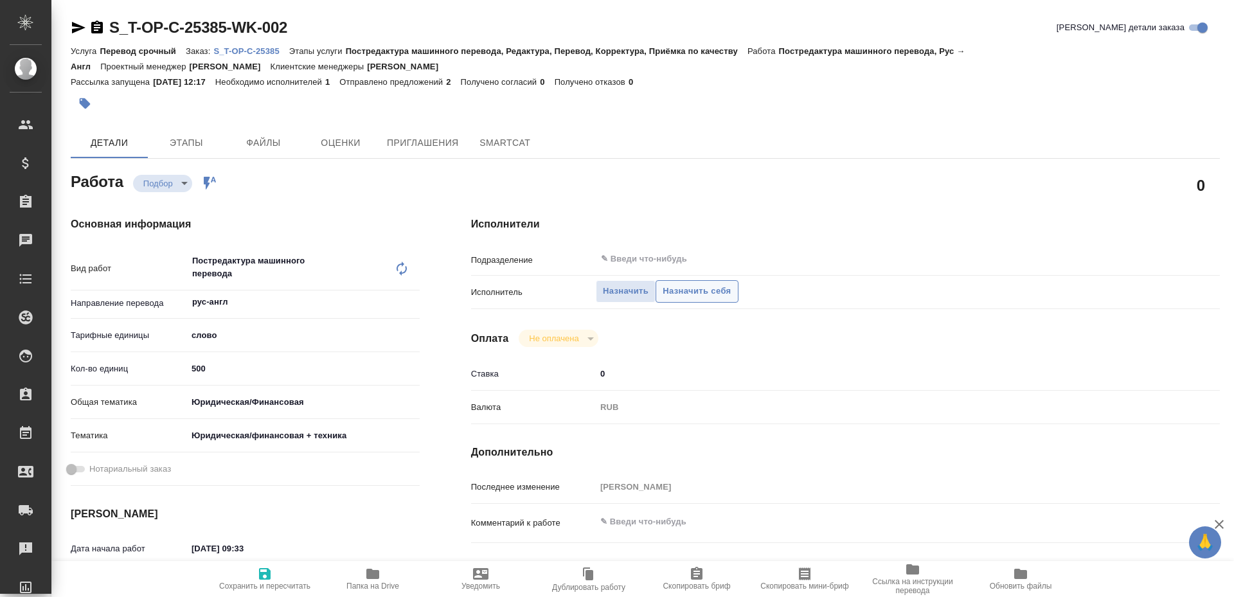
type textarea "x"
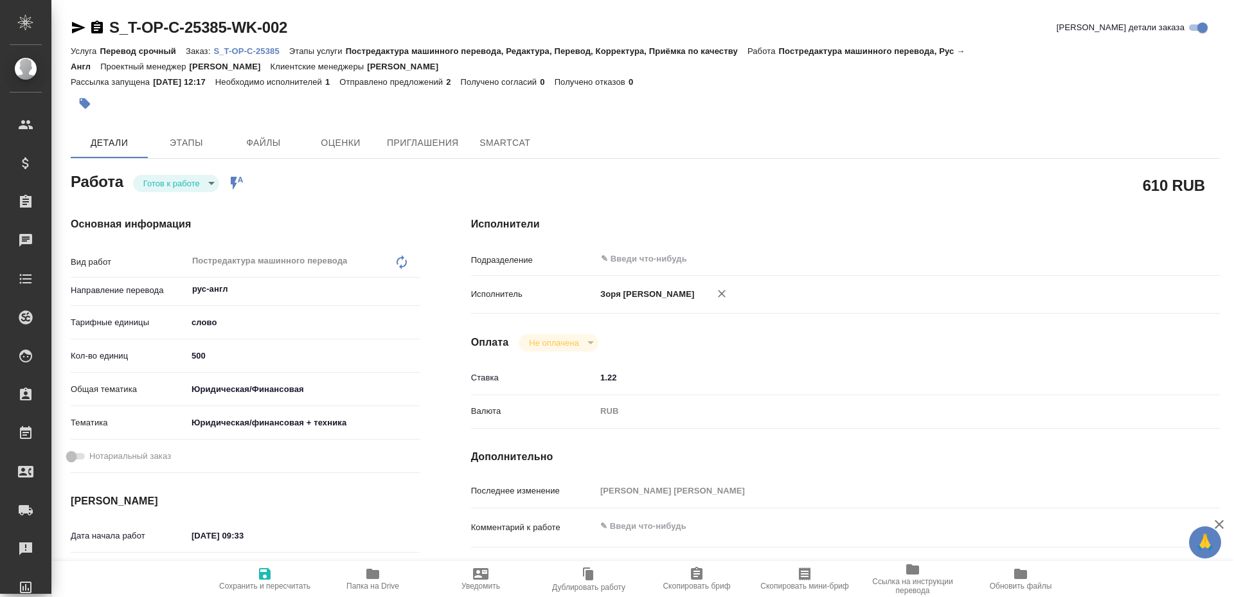
type textarea "x"
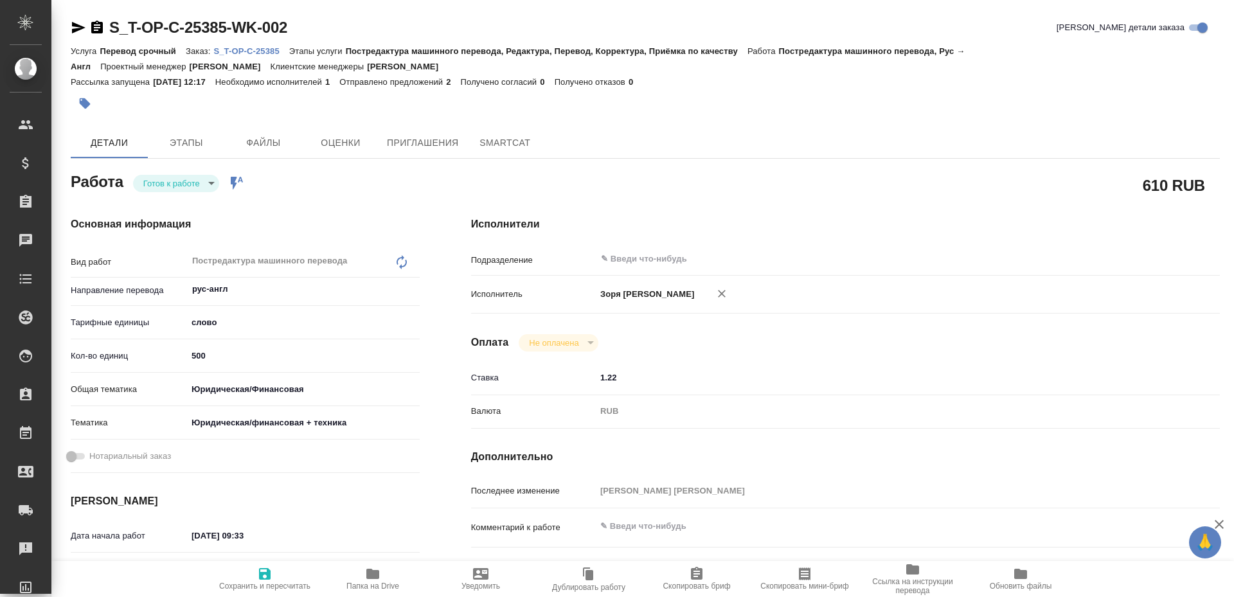
type textarea "x"
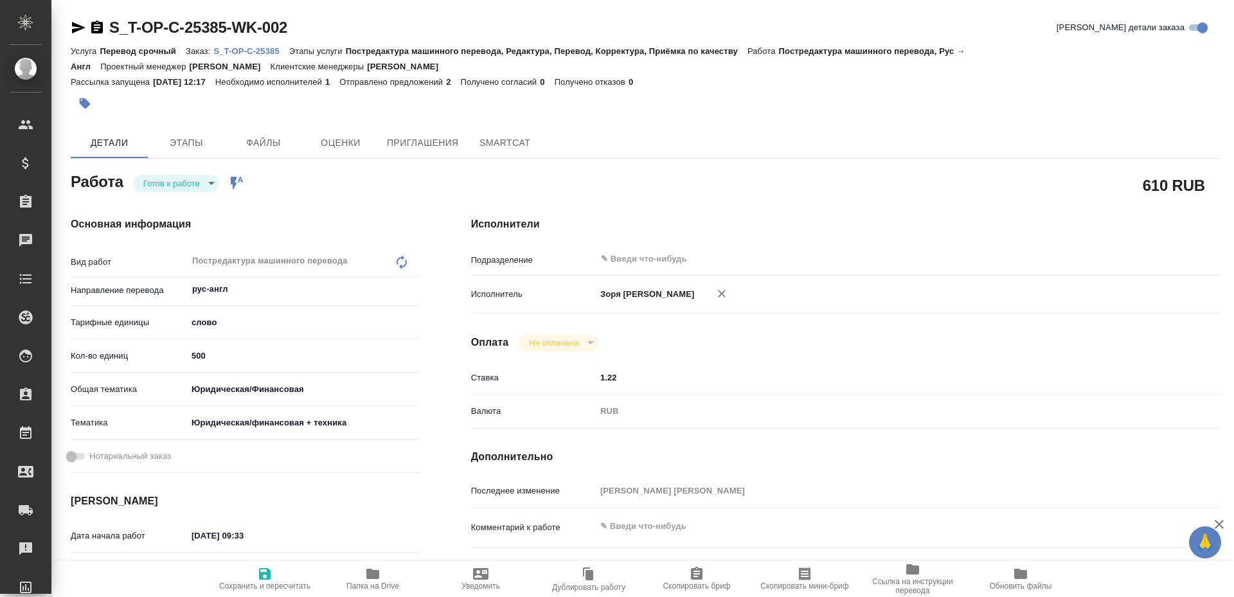
type textarea "x"
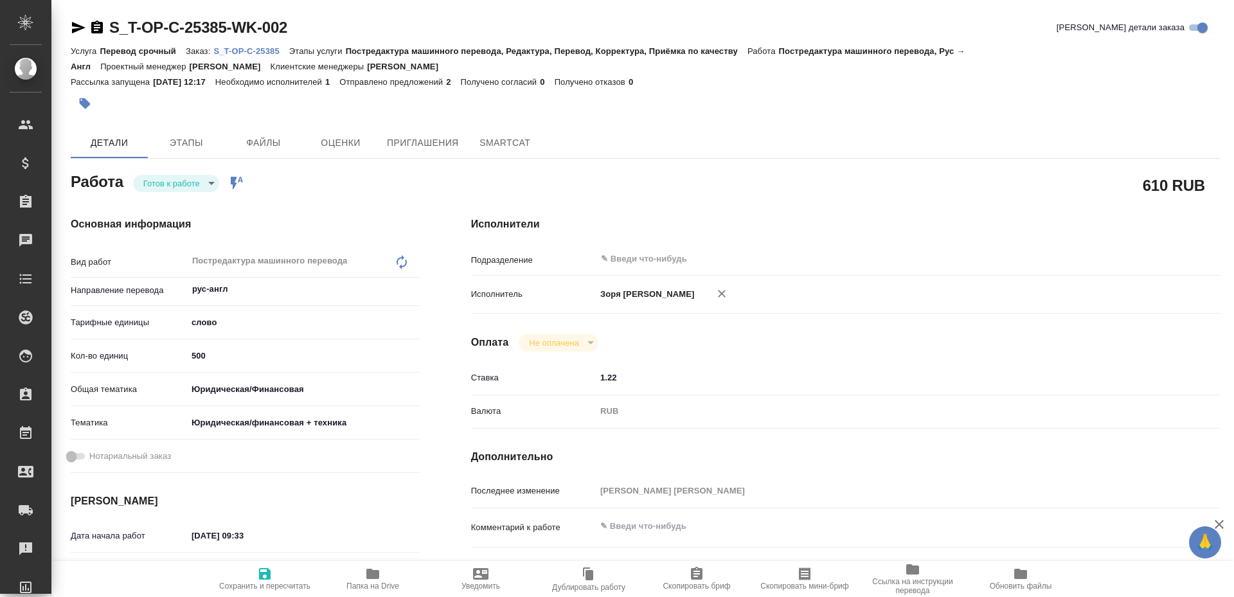
click at [75, 32] on icon "button" at bounding box center [78, 28] width 13 height 12
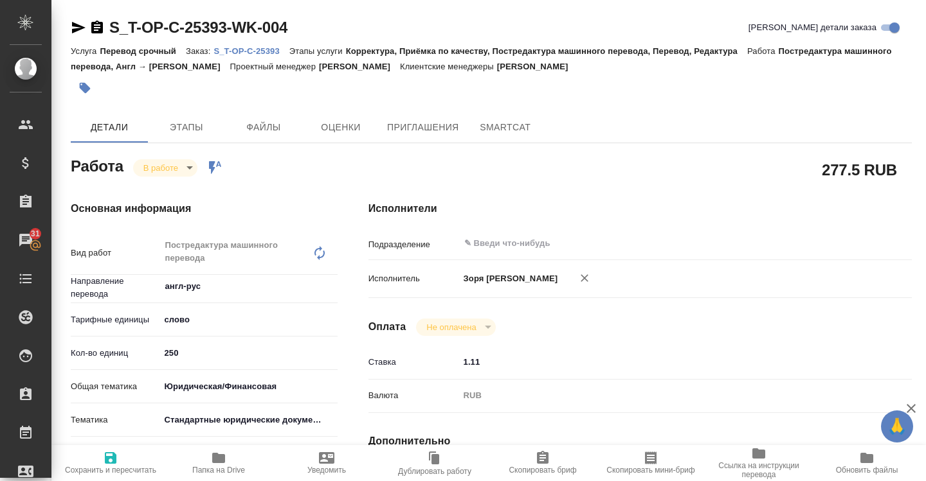
scroll to position [557, 0]
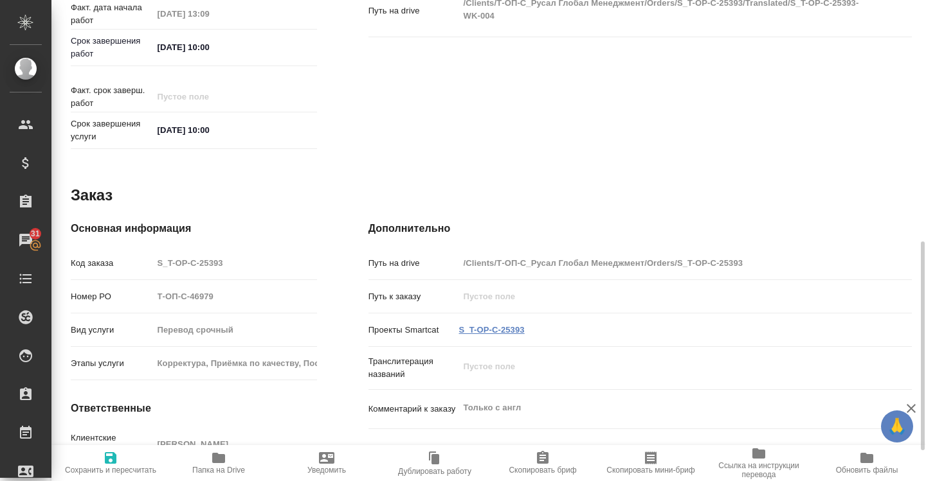
click at [479, 325] on link "S_T-OP-C-25393" at bounding box center [492, 330] width 66 height 10
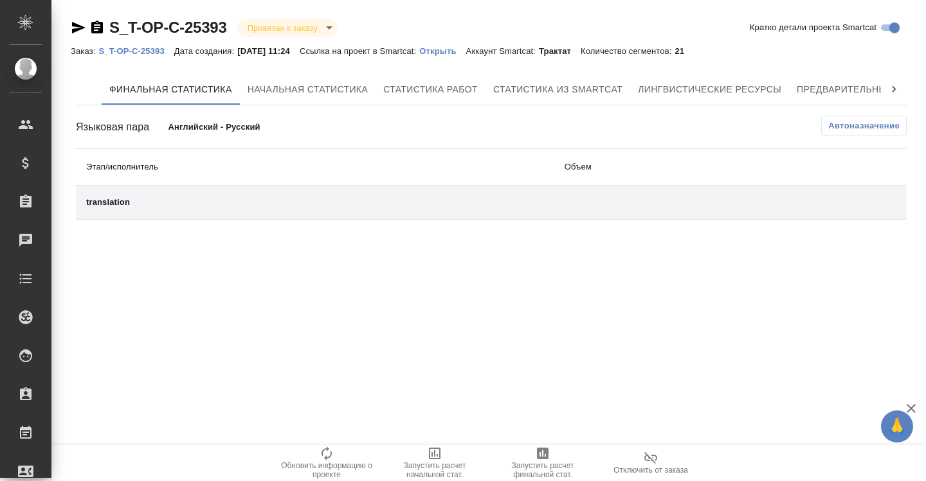
click at [537, 452] on icon "button" at bounding box center [543, 454] width 12 height 12
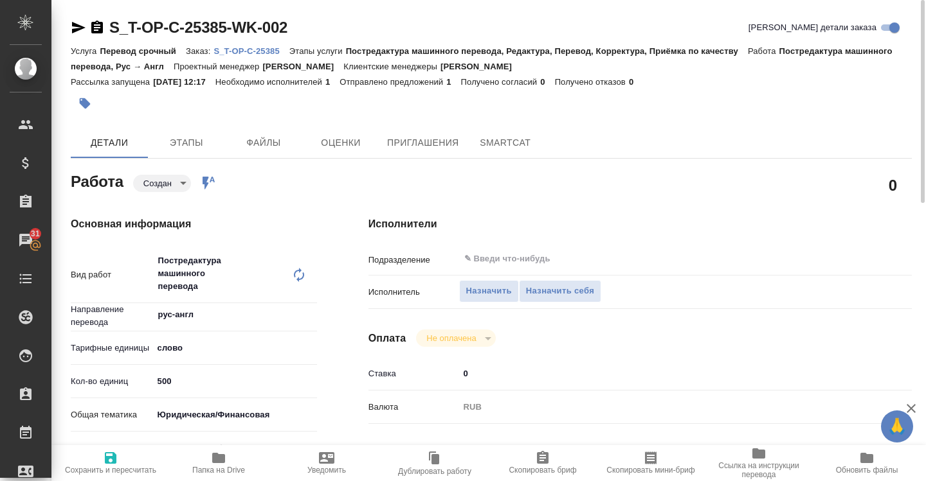
click at [162, 181] on body "🙏 .cls-1 fill:#fff; AWATERA [PERSON_NAME] Спецификации Заказы 31 Чаты Todo Прое…" at bounding box center [463, 240] width 926 height 481
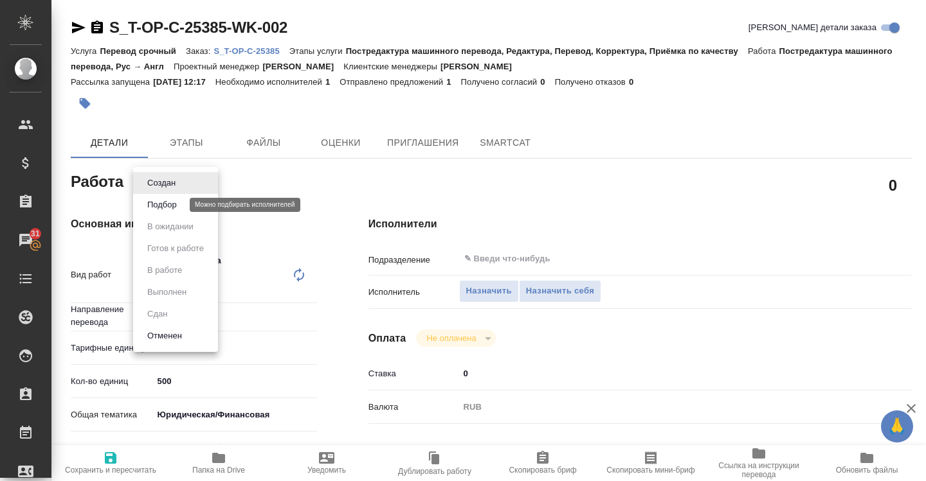
click at [159, 207] on button "Подбор" at bounding box center [161, 205] width 37 height 14
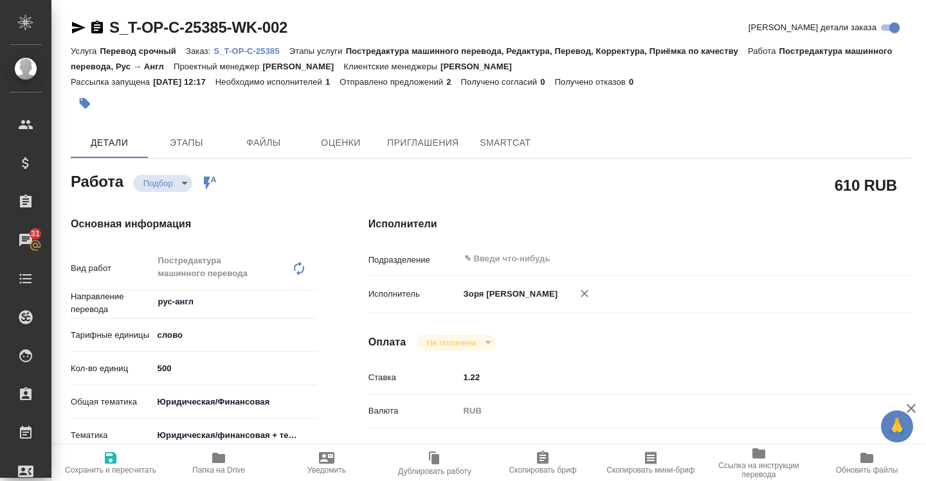
type textarea "x"
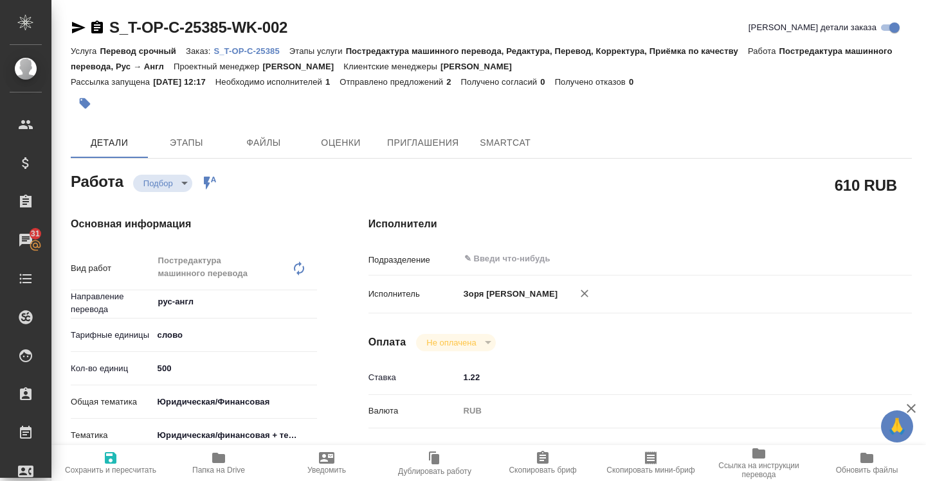
type textarea "x"
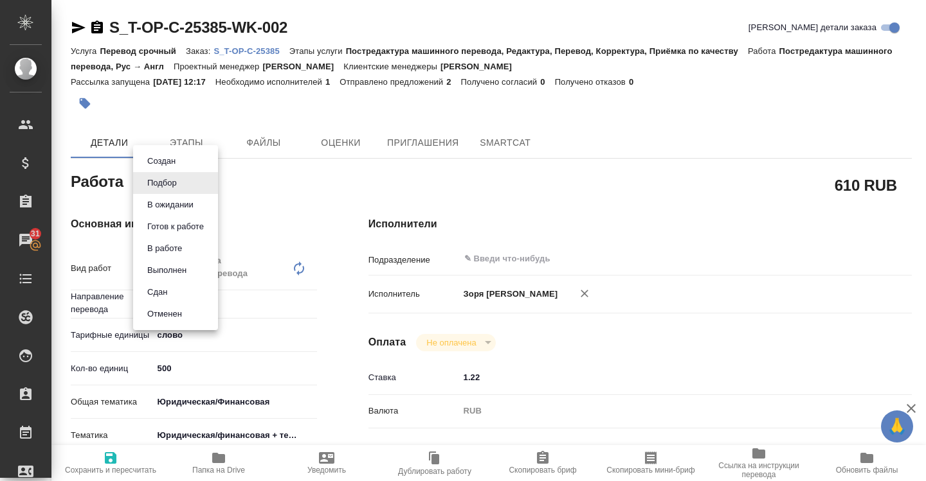
click at [159, 190] on body "🙏 .cls-1 fill:#fff; AWATERA [PERSON_NAME] Спецификации Заказы 31 Чаты Todo Прое…" at bounding box center [463, 240] width 926 height 481
type textarea "x"
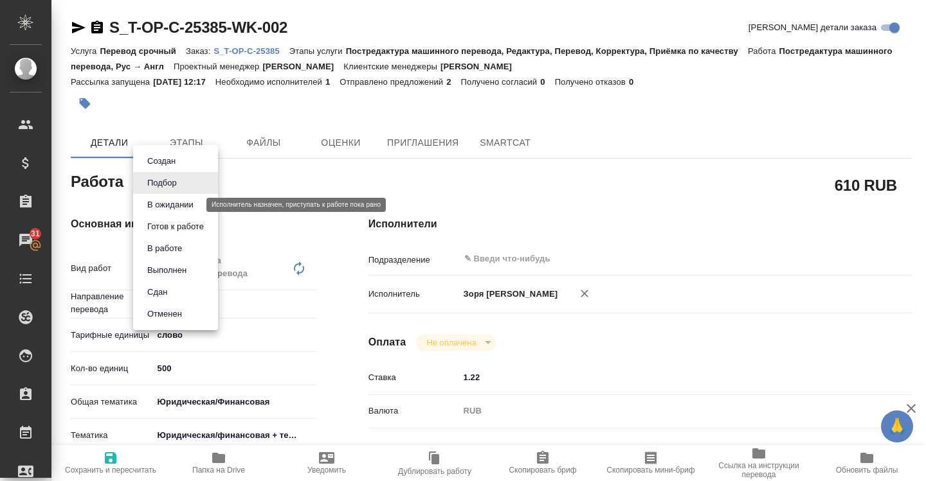
type textarea "x"
click at [157, 204] on button "В ожидании" at bounding box center [170, 205] width 54 height 14
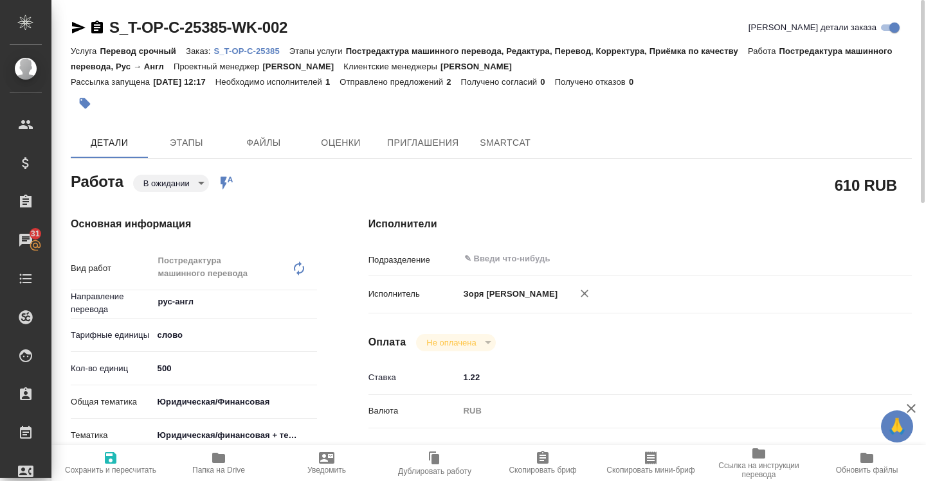
type textarea "x"
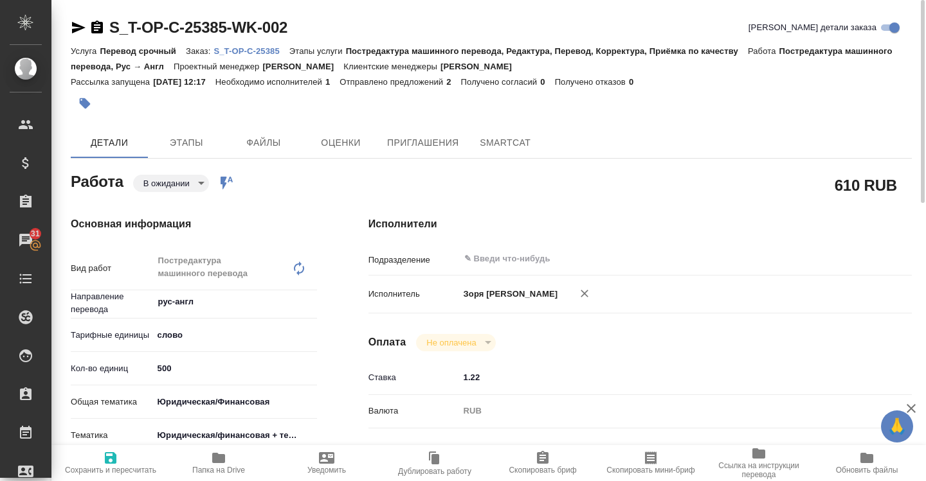
type textarea "x"
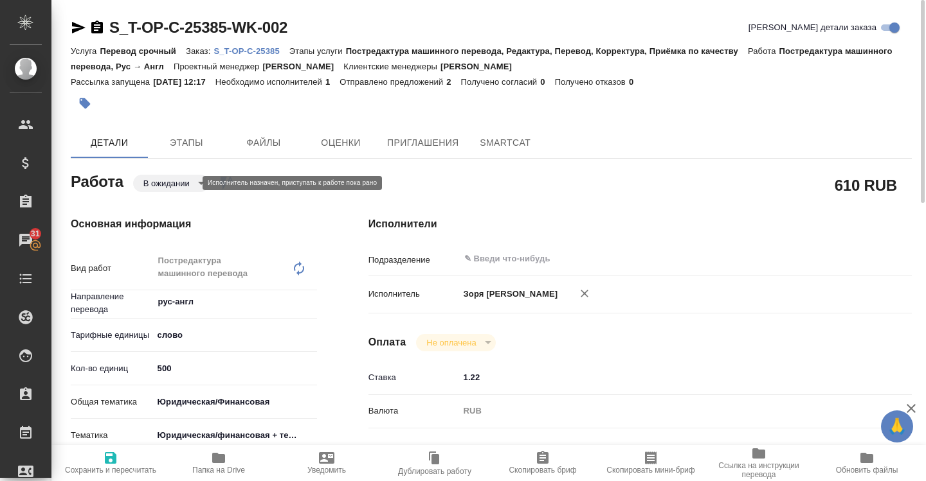
type textarea "x"
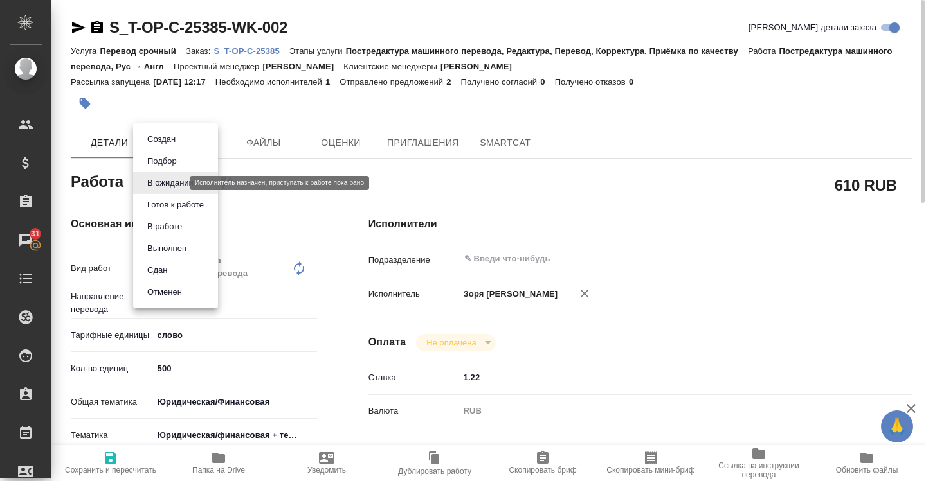
click at [152, 183] on body "🙏 .cls-1 fill:#fff; AWATERA [PERSON_NAME] Спецификации Заказы 31 Чаты Todo Прое…" at bounding box center [463, 240] width 926 height 481
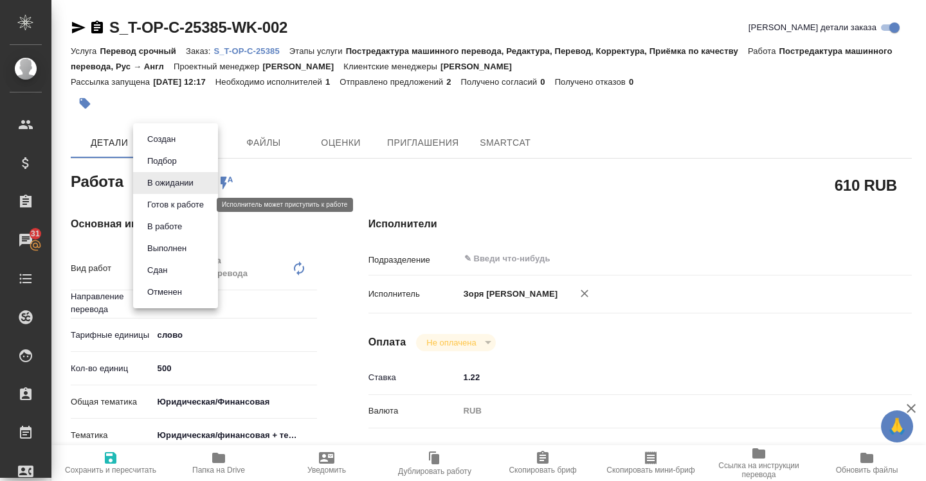
click at [155, 204] on button "Готов к работе" at bounding box center [175, 205] width 64 height 14
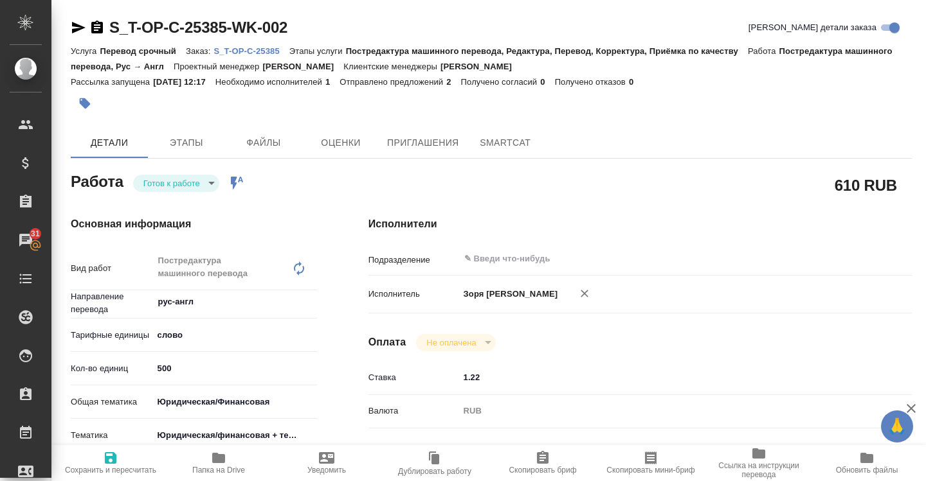
type textarea "x"
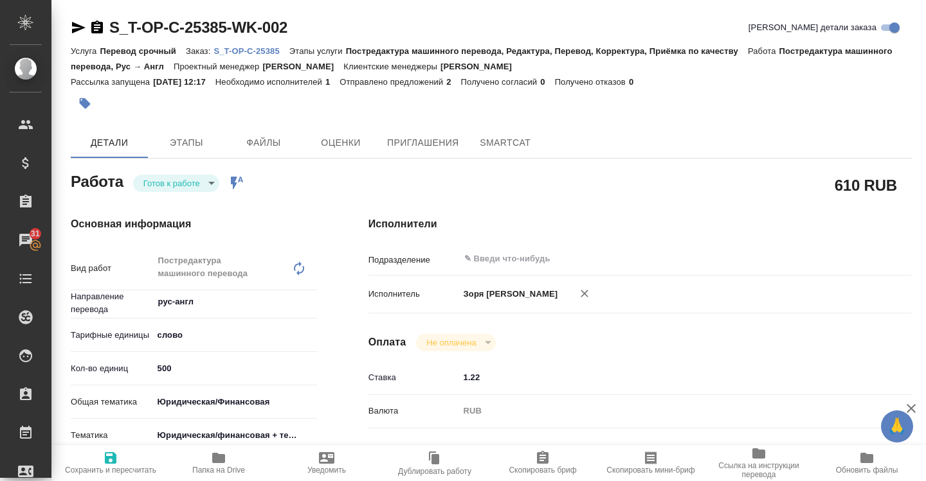
type textarea "x"
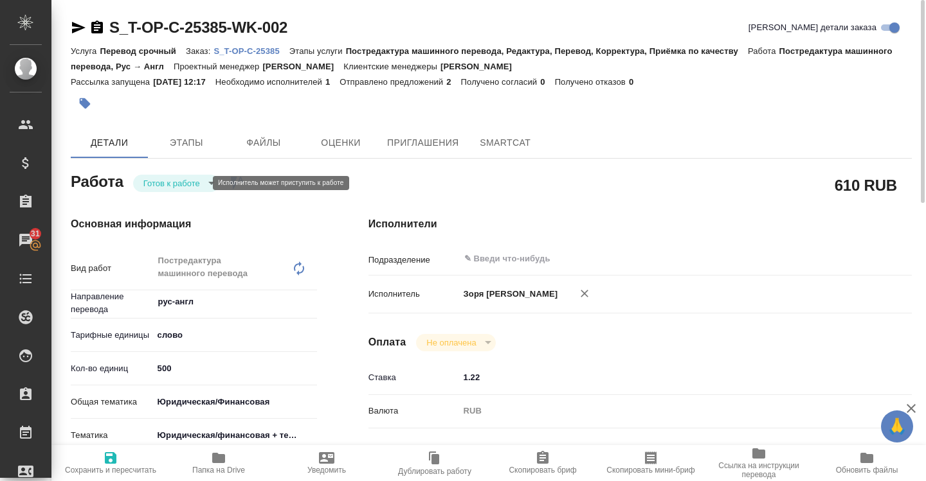
type textarea "x"
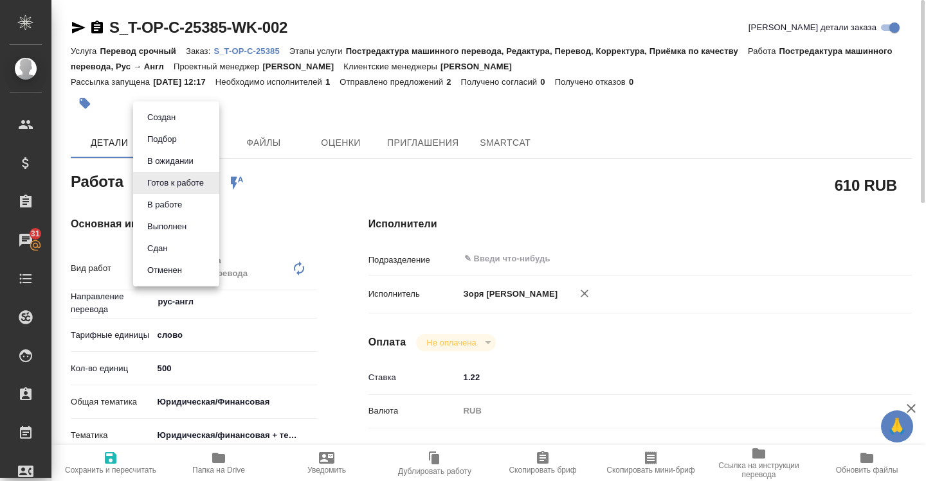
click at [157, 187] on body "🙏 .cls-1 fill:#fff; AWATERA [PERSON_NAME] Спецификации Заказы 31 Чаты Todo Прое…" at bounding box center [463, 240] width 926 height 481
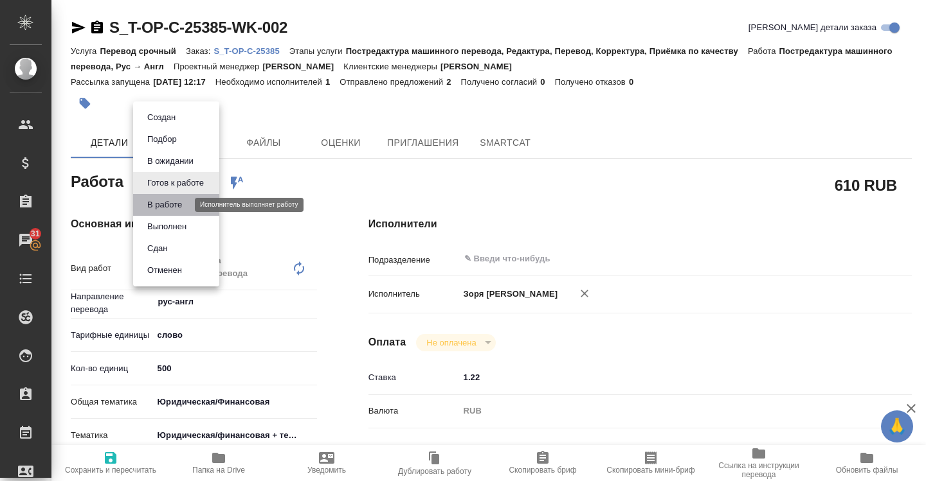
click at [159, 207] on button "В работе" at bounding box center [164, 205] width 42 height 14
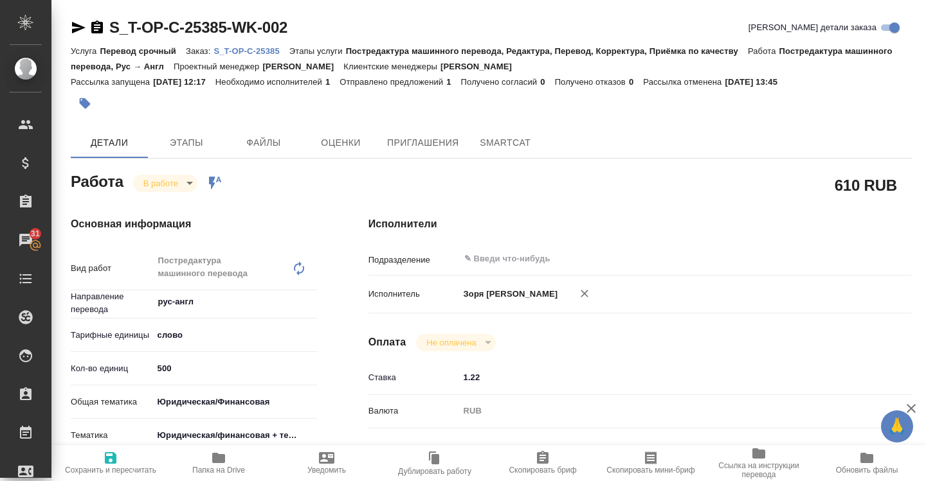
type textarea "x"
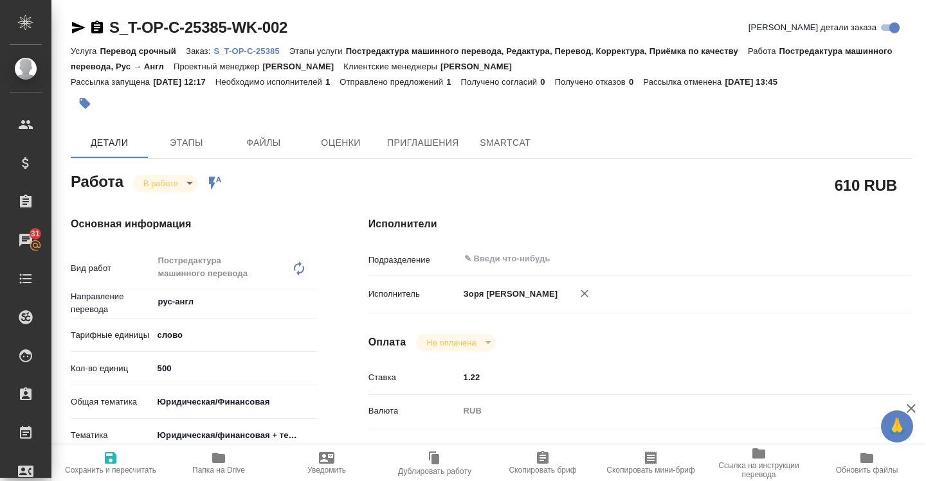
type textarea "x"
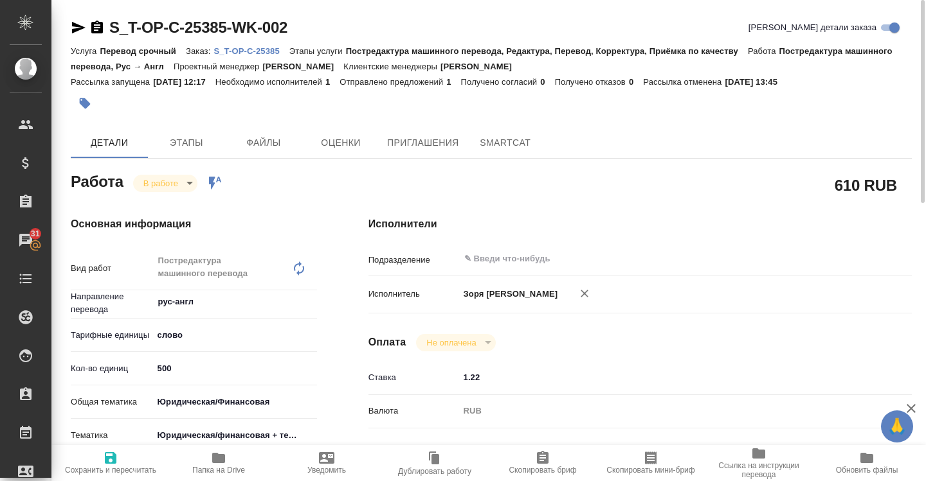
type textarea "x"
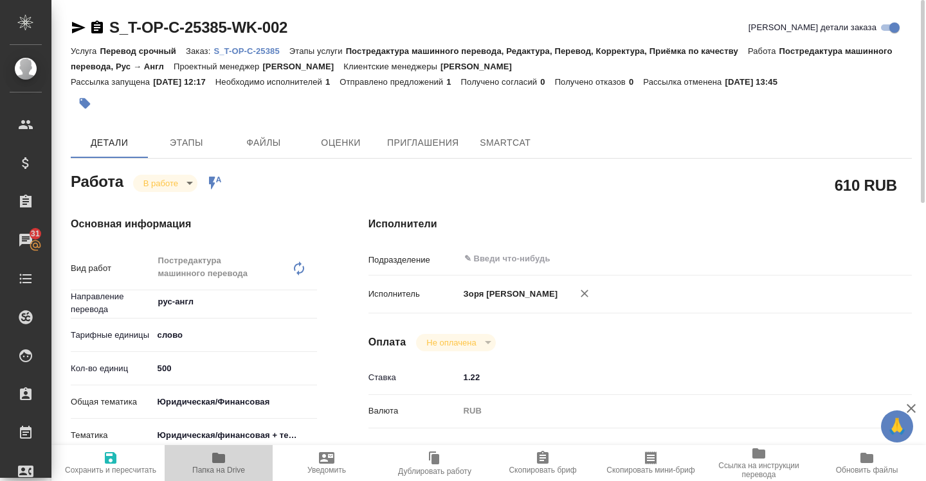
click at [224, 464] on icon "button" at bounding box center [218, 458] width 15 height 15
